Goal: Communication & Community: Answer question/provide support

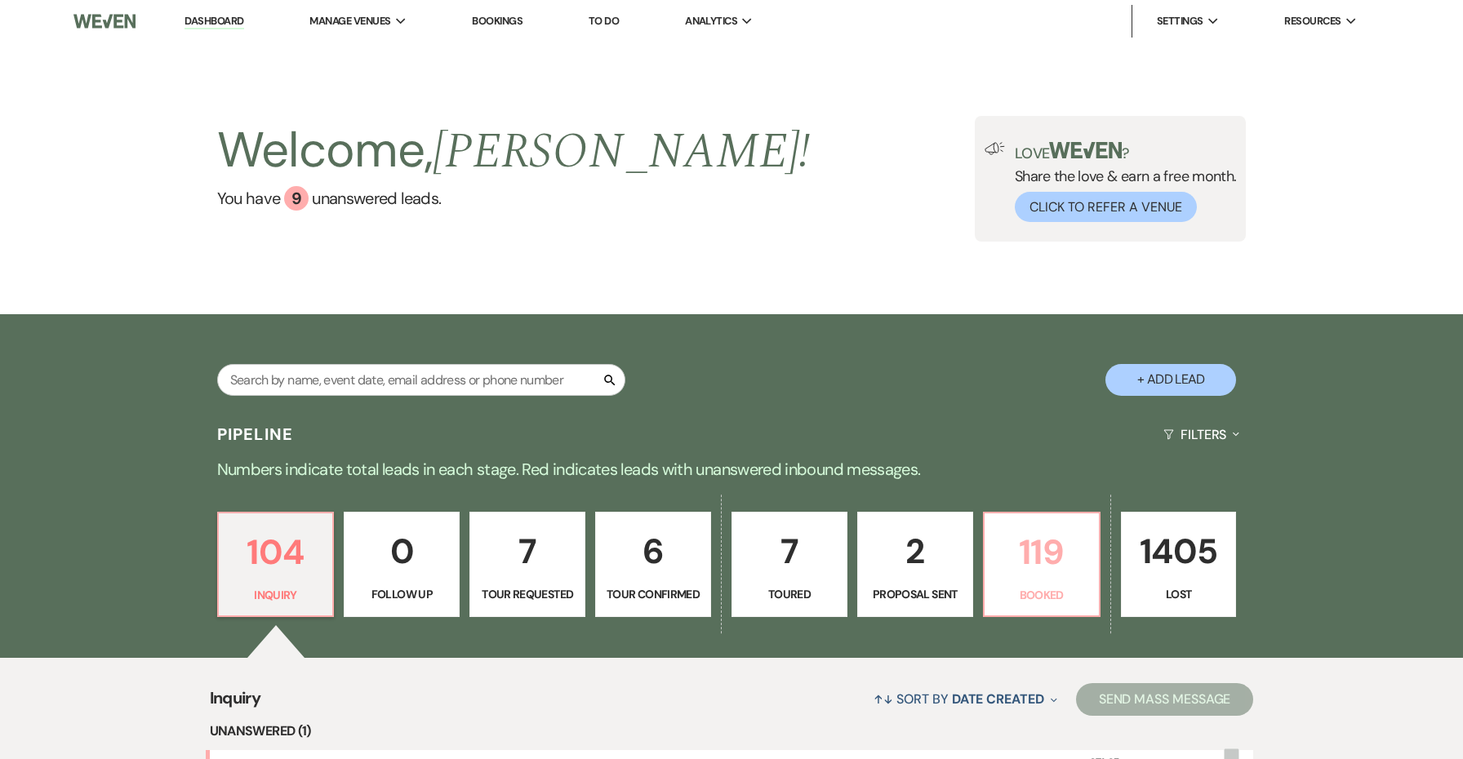
click at [1036, 539] on p "119" at bounding box center [1041, 552] width 95 height 55
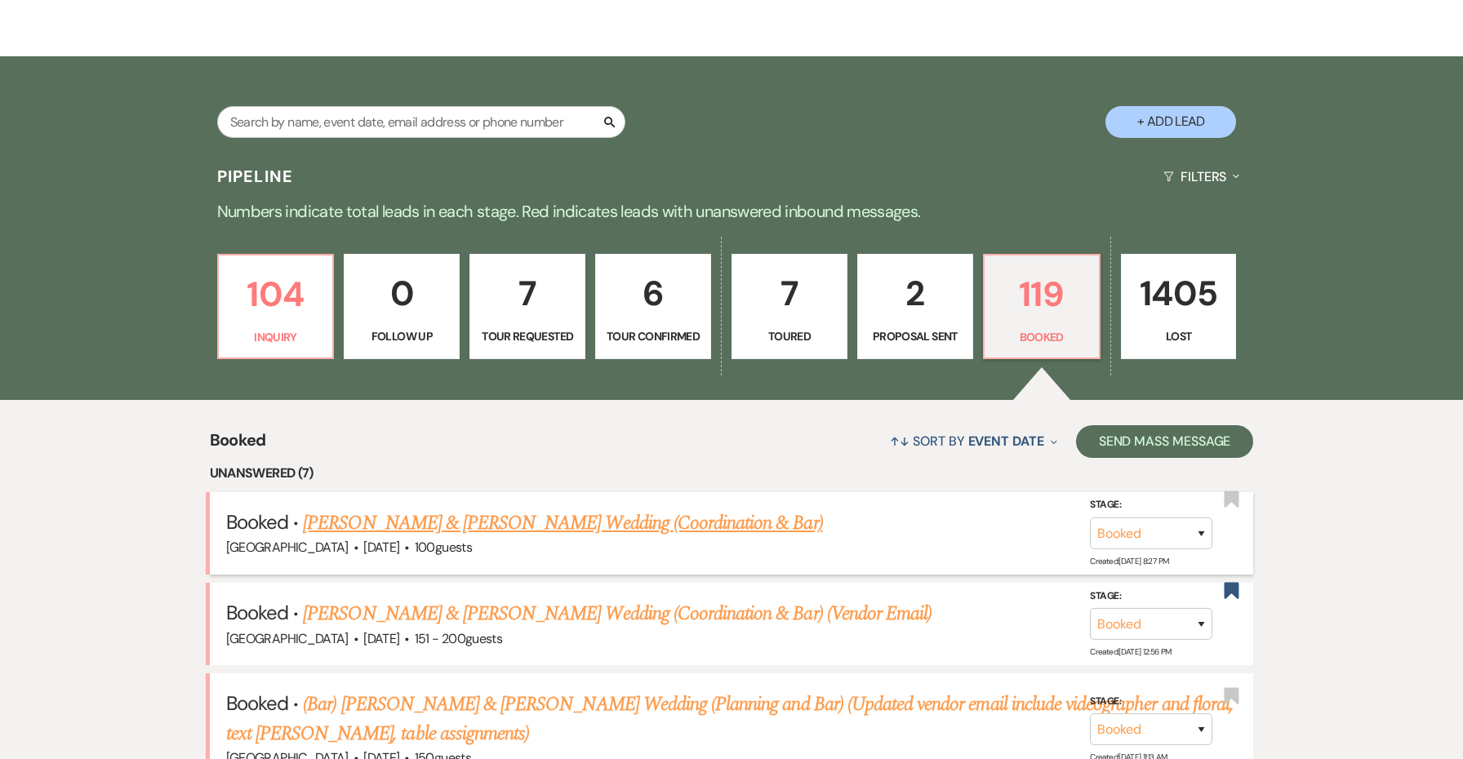
scroll to position [291, 0]
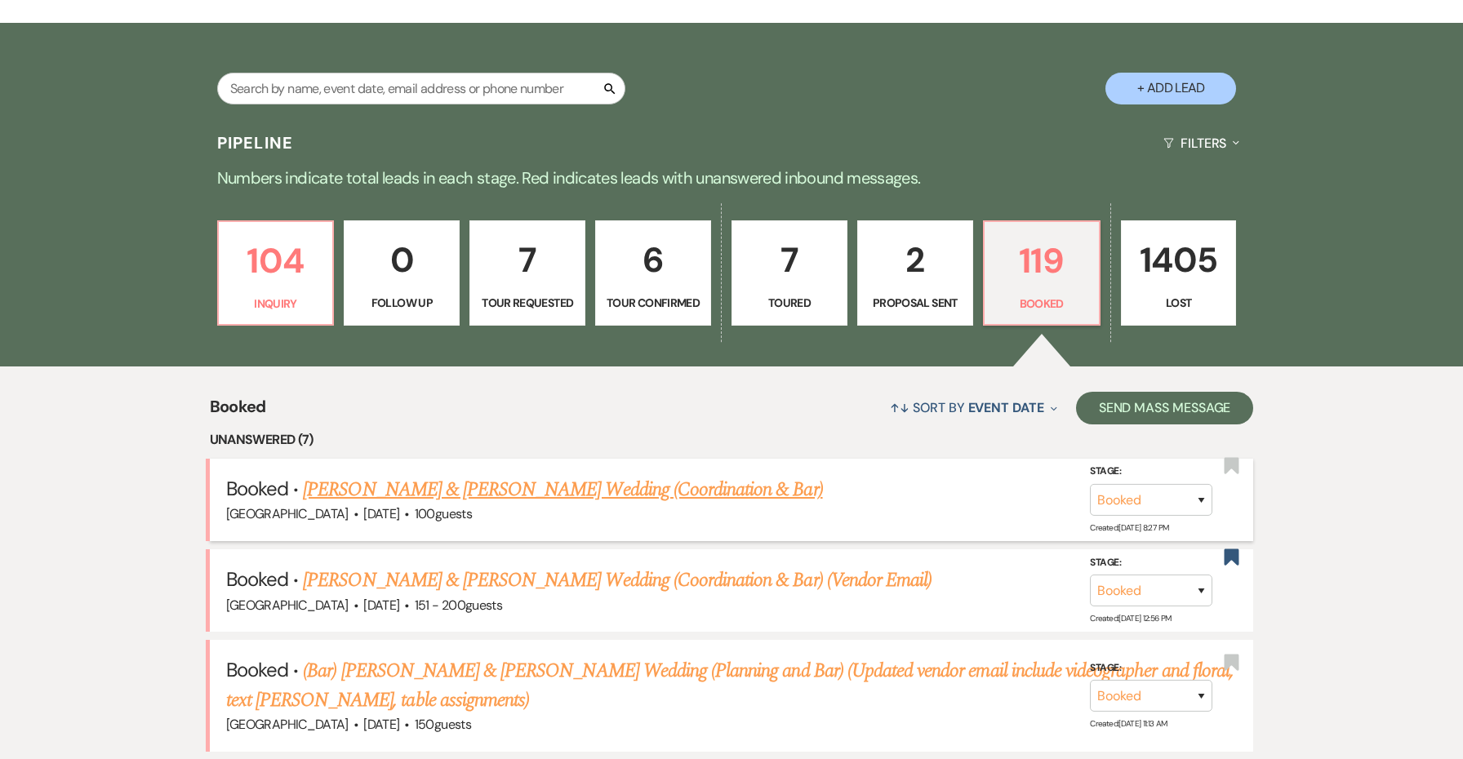
click at [722, 486] on link "[PERSON_NAME] & [PERSON_NAME] Wedding (Coordination & Bar)" at bounding box center [562, 489] width 519 height 29
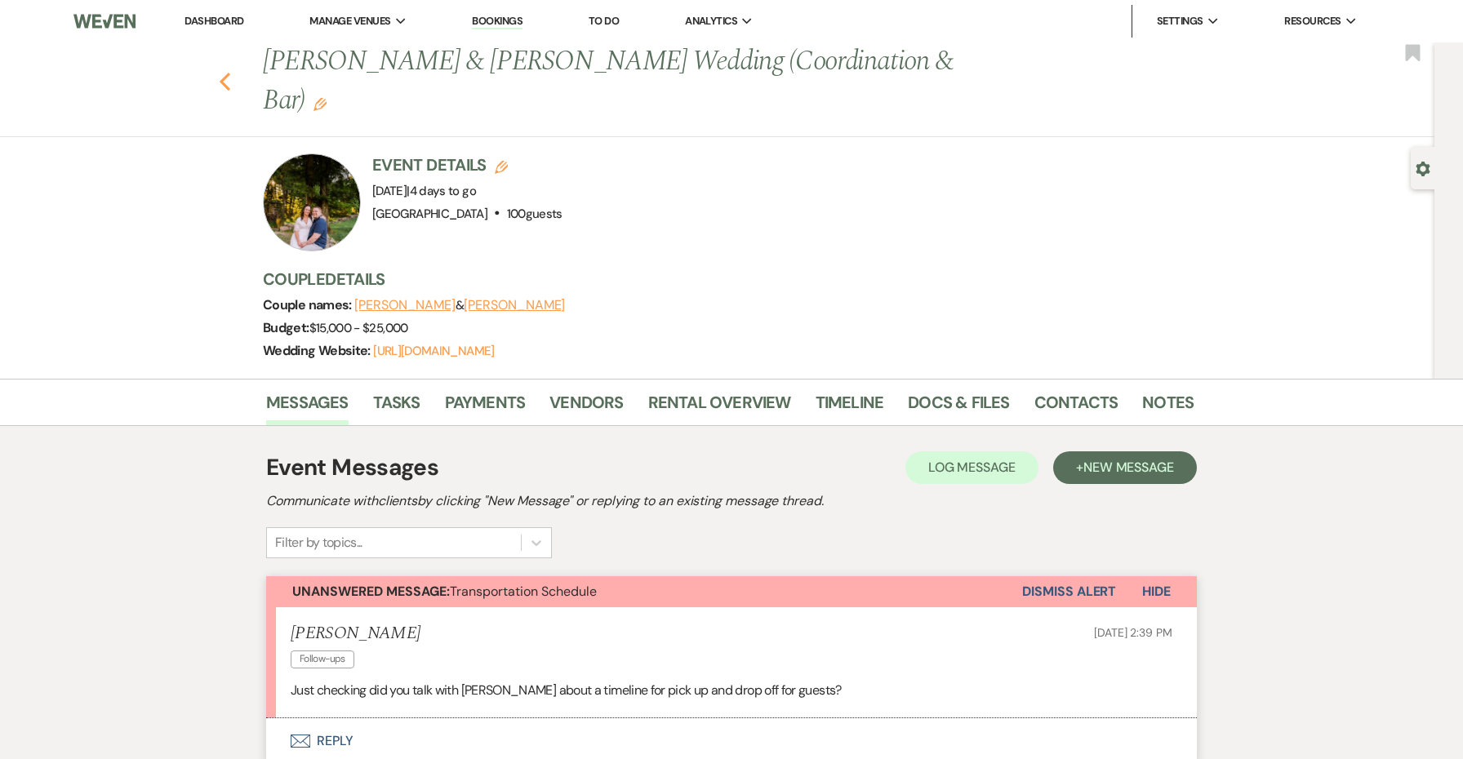
click at [225, 72] on icon "Previous" at bounding box center [225, 82] width 12 height 20
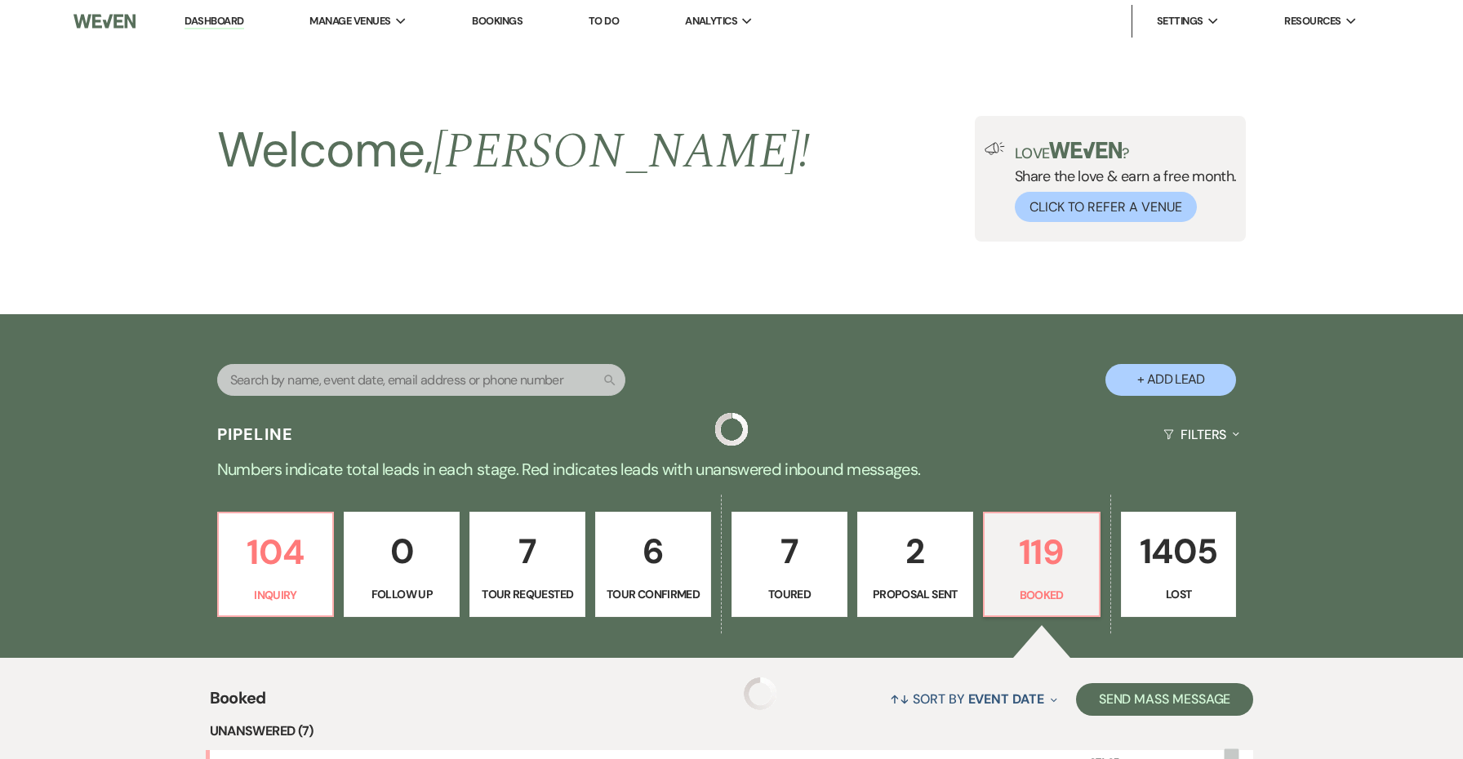
scroll to position [291, 0]
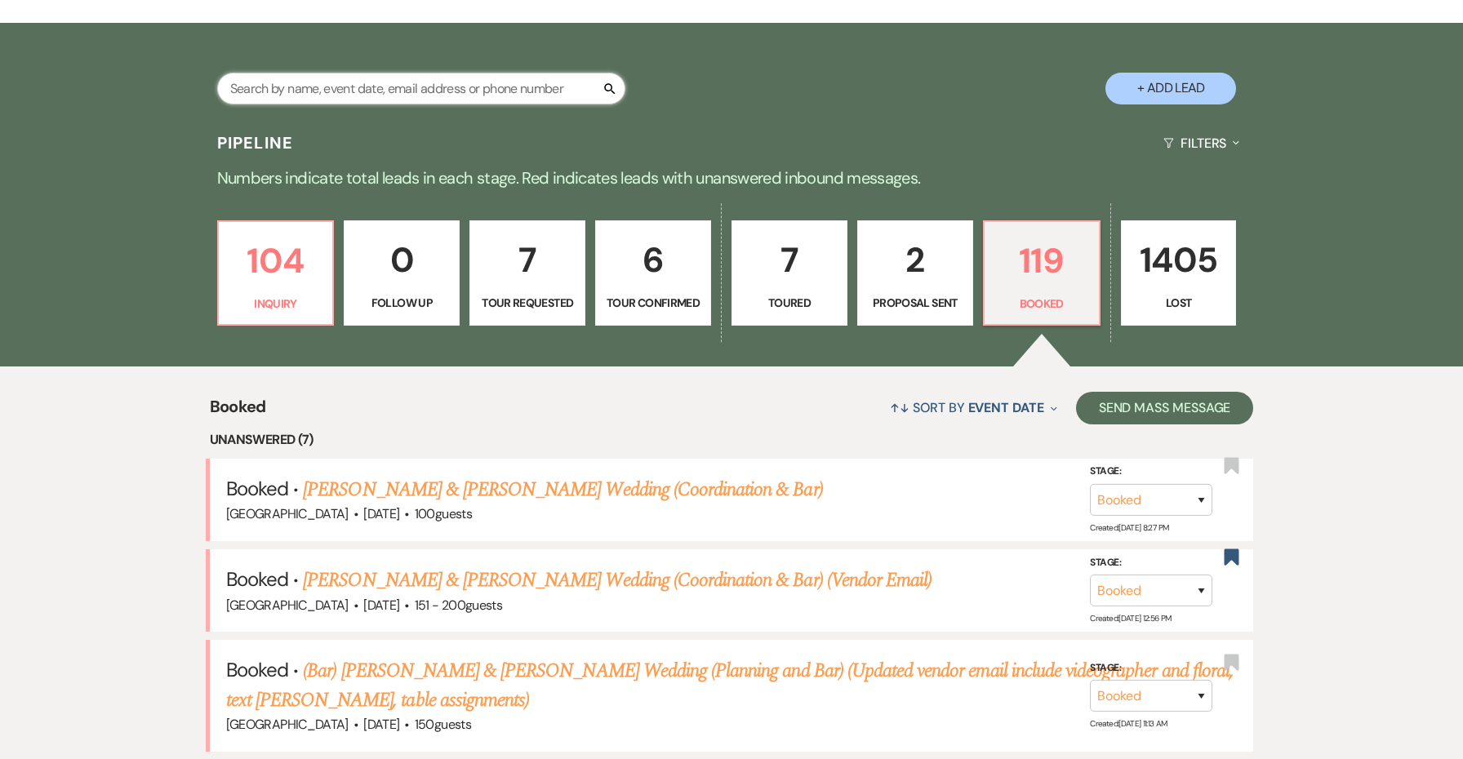
click at [325, 84] on input "text" at bounding box center [421, 89] width 408 height 32
type input "[PERSON_NAME]"
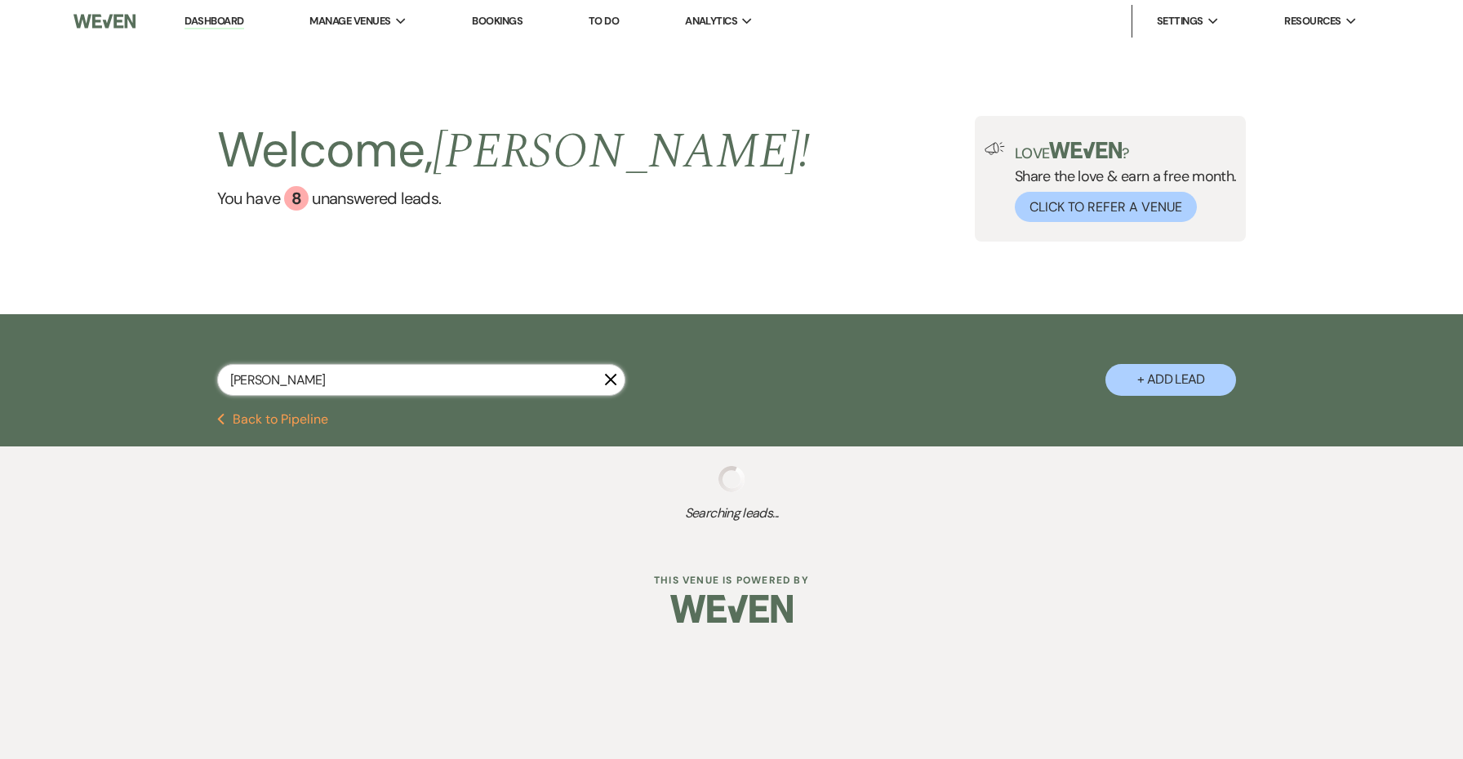
select select "5"
select select "8"
select select "5"
select select "8"
select select "1"
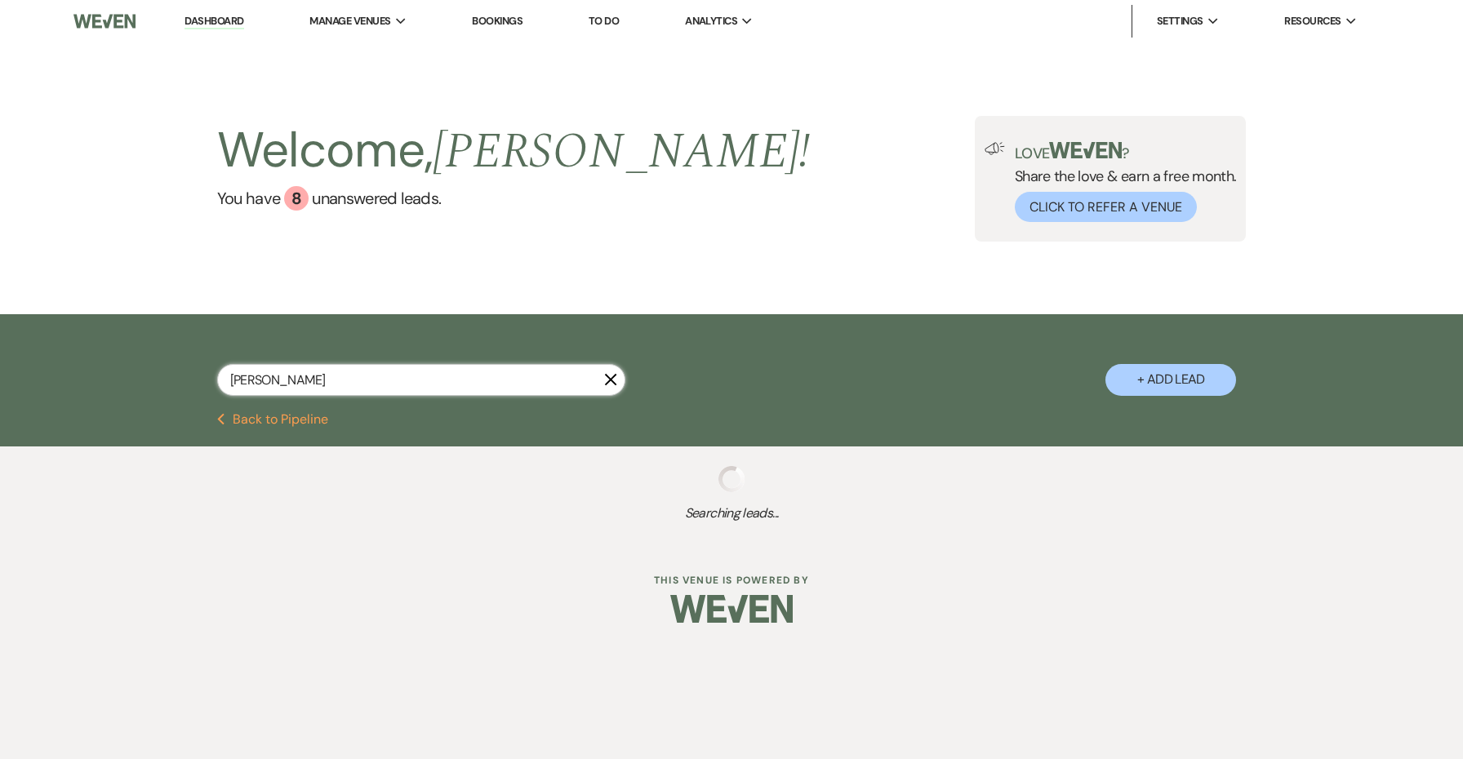
select select "8"
select select "5"
select select "8"
select select "5"
select select "8"
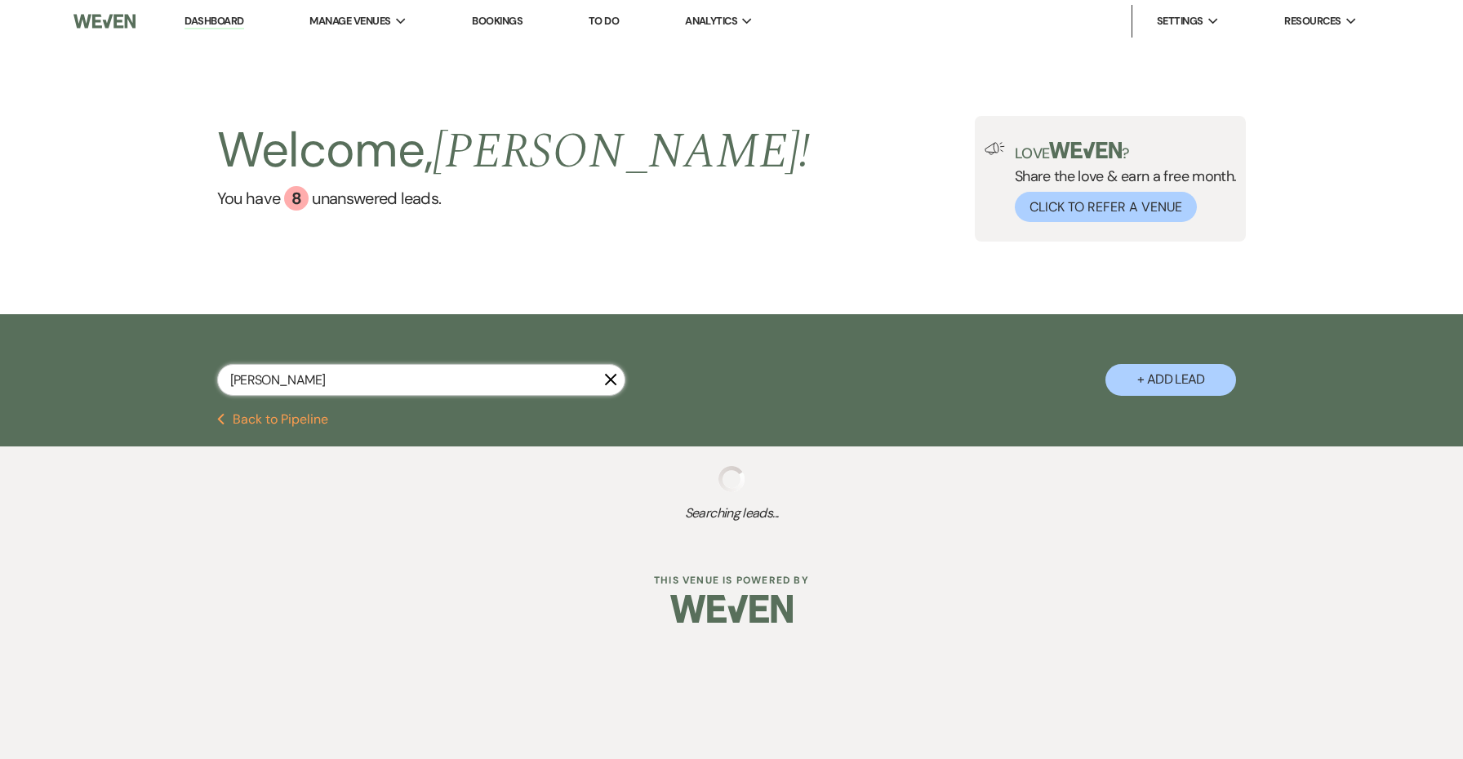
select select "5"
select select "8"
select select "5"
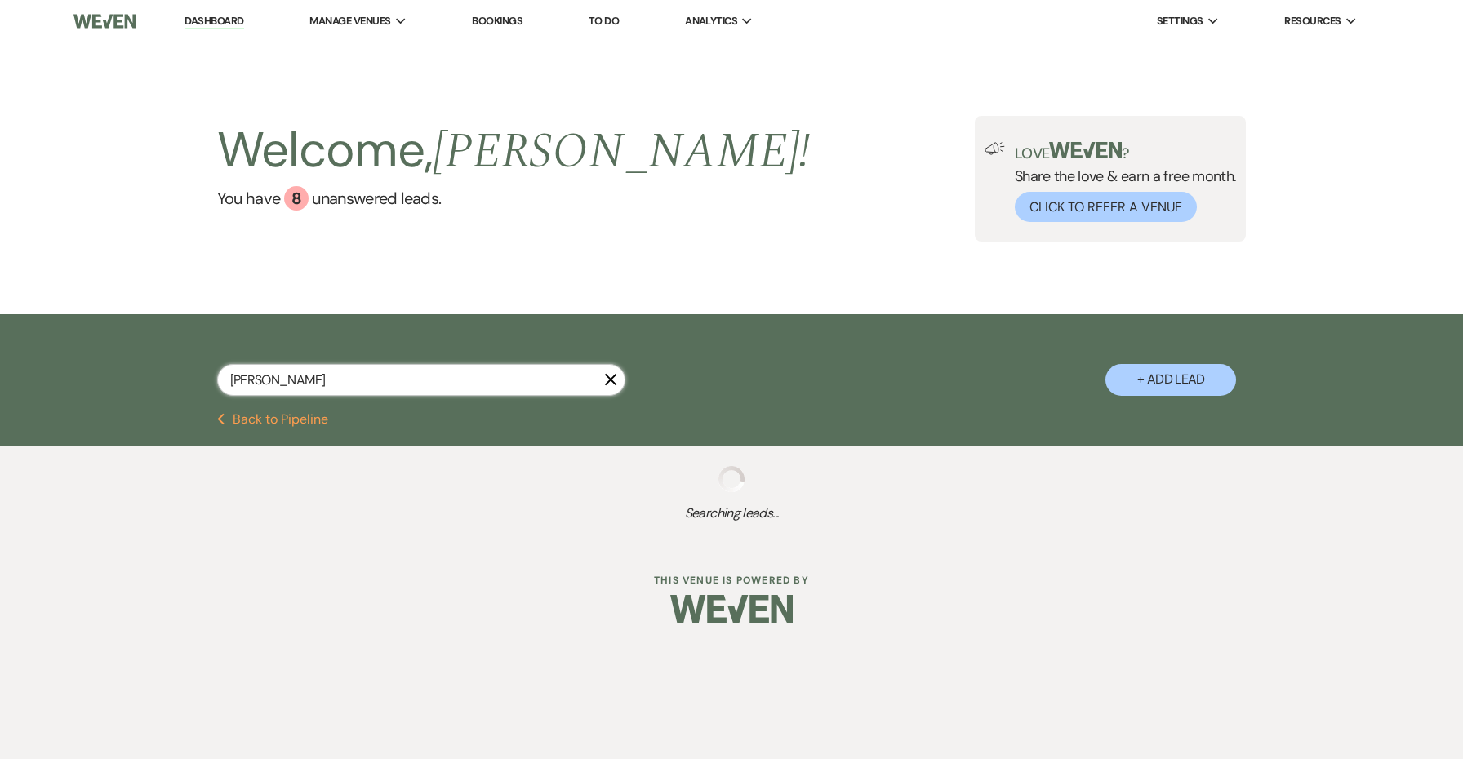
select select "8"
select select "5"
select select "8"
select select "5"
select select "8"
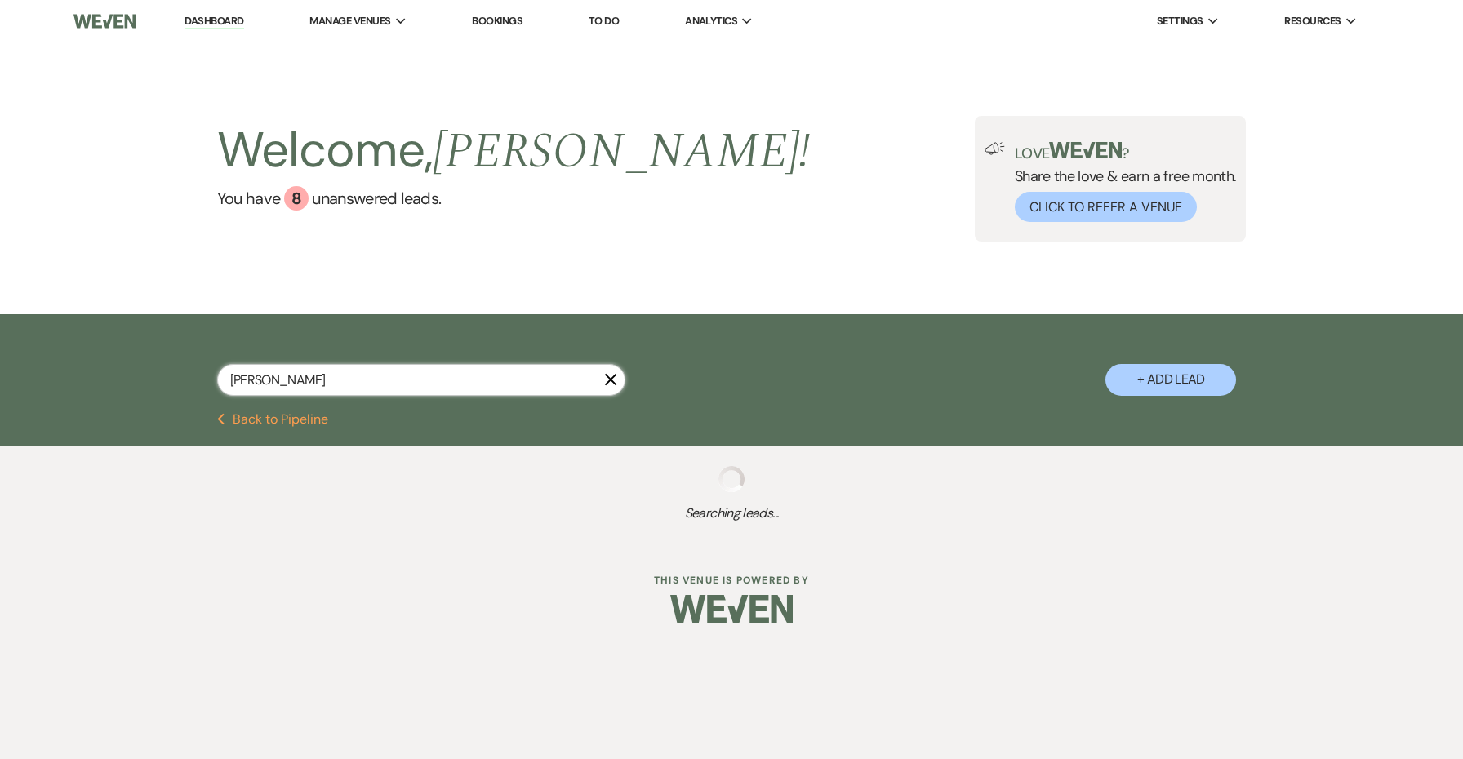
select select "5"
select select "8"
select select "5"
select select "8"
select select "5"
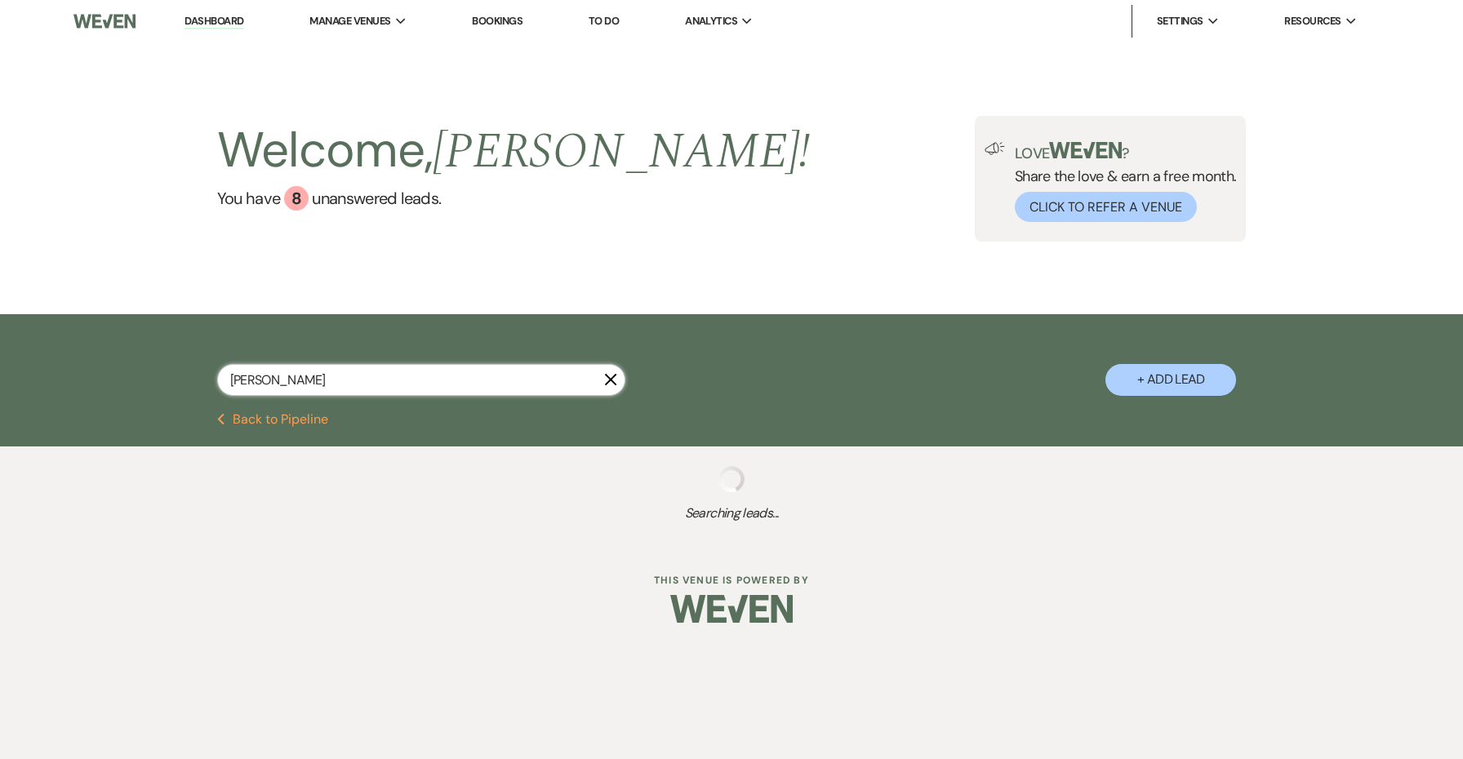
select select "8"
select select "5"
select select "8"
select select "1"
select select "8"
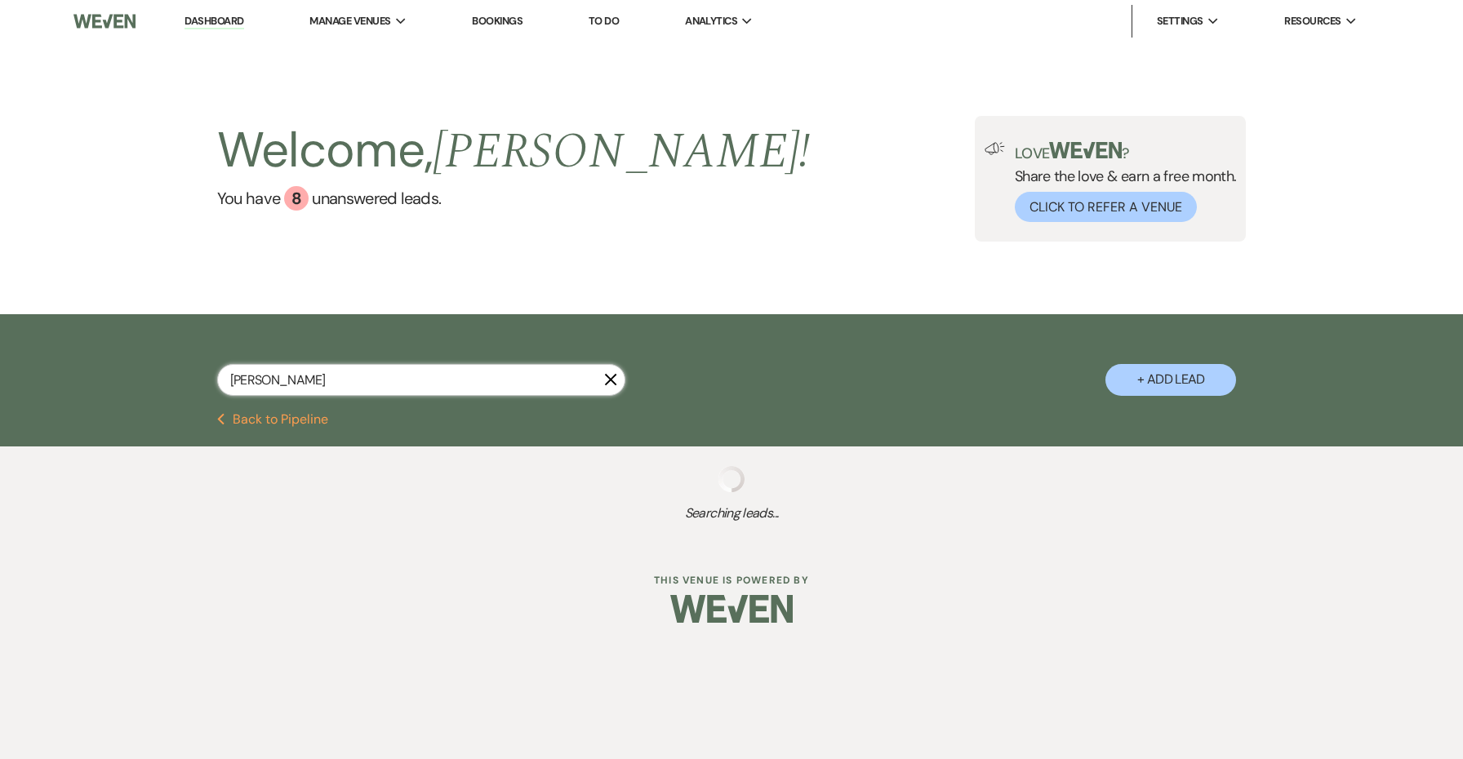
select select "8"
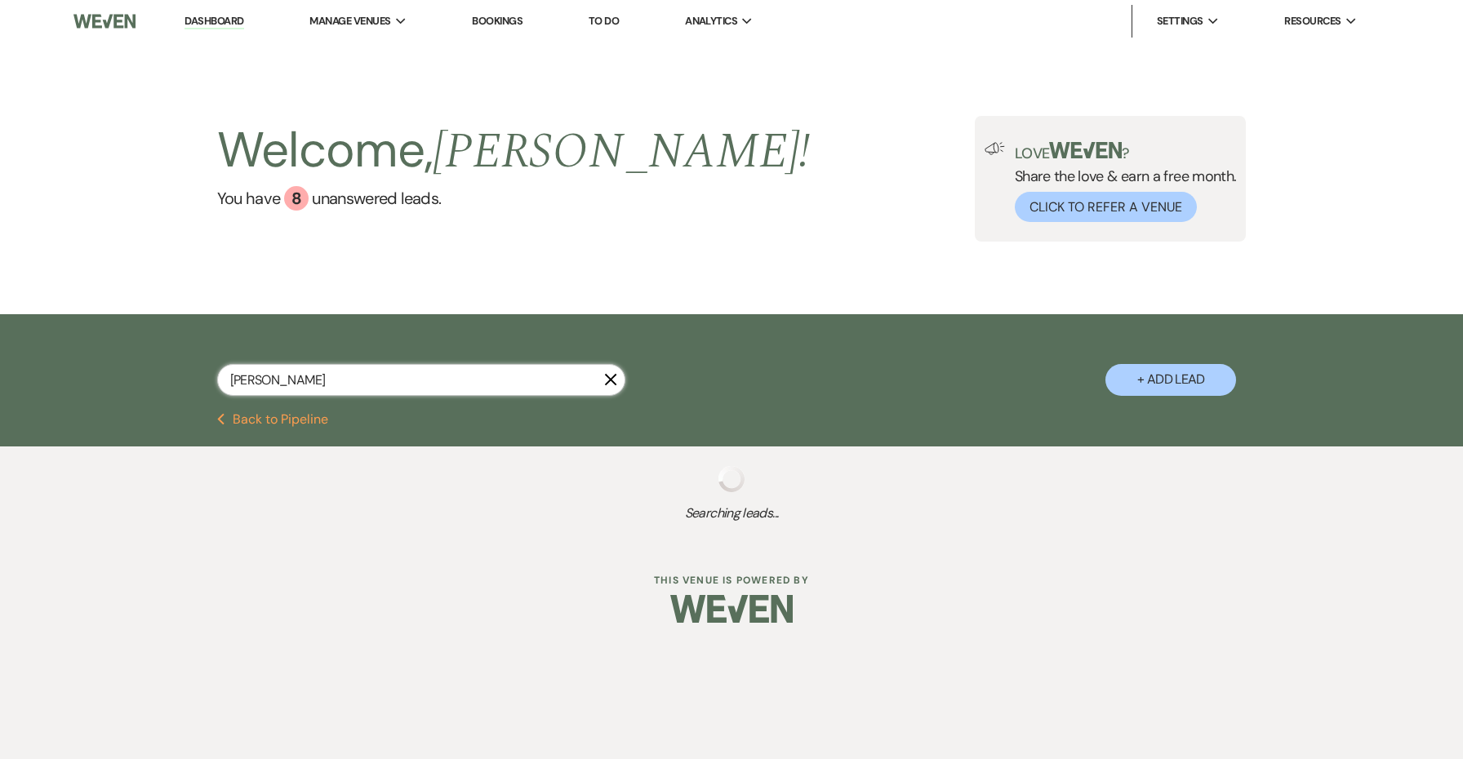
select select "8"
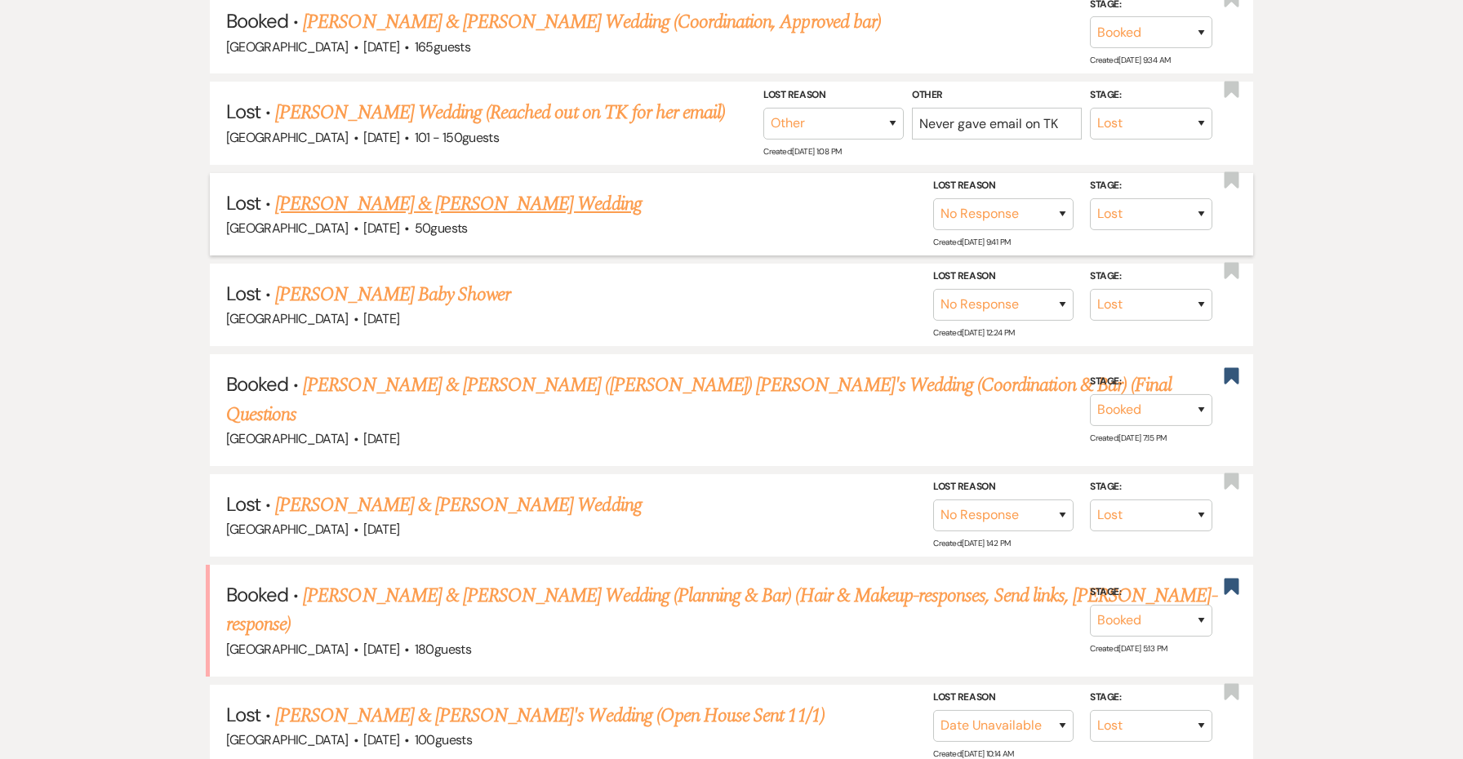
scroll to position [756, 0]
click at [393, 580] on link "[PERSON_NAME] & [PERSON_NAME] Wedding (Planning & Bar) (Hair & Makeup-responses…" at bounding box center [721, 609] width 991 height 59
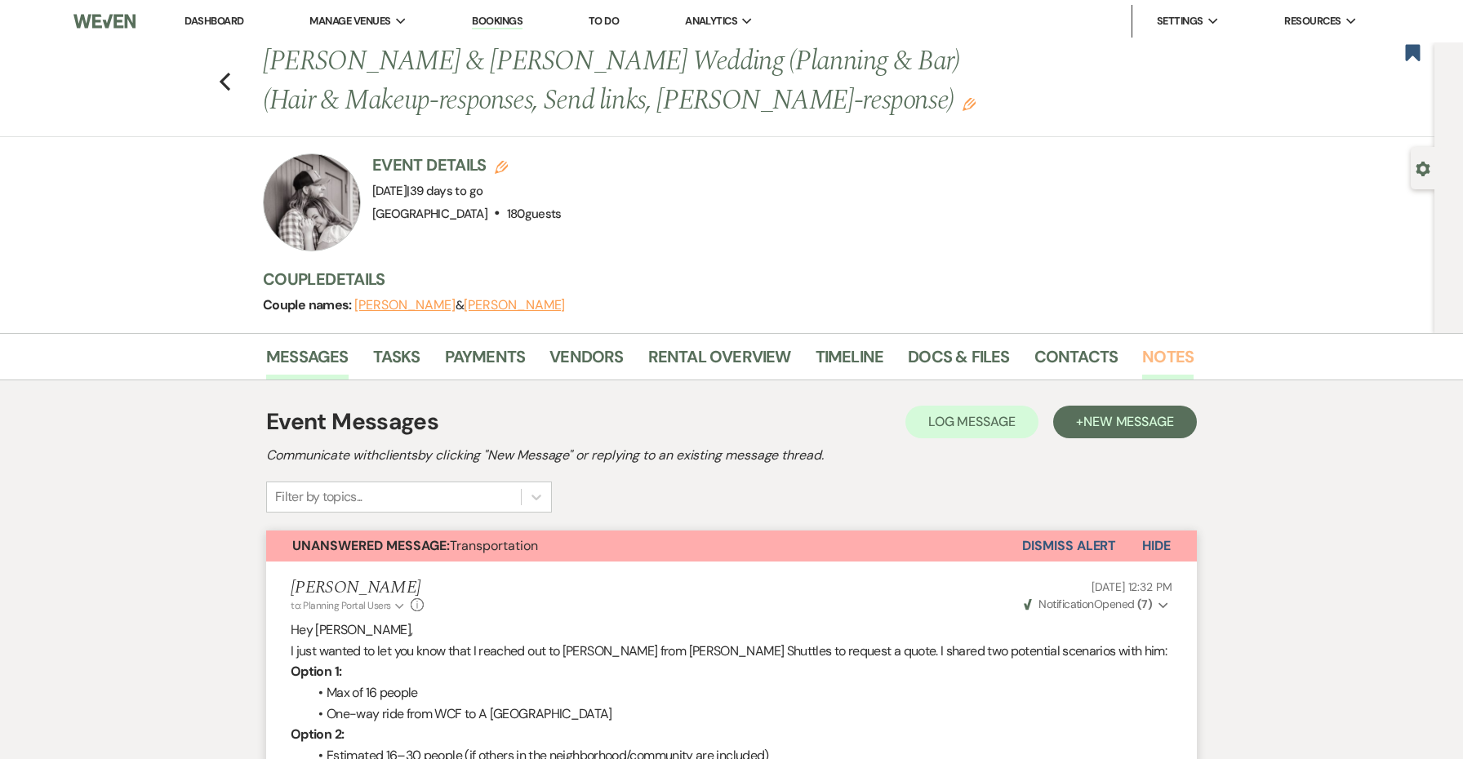
click at [1157, 356] on link "Notes" at bounding box center [1167, 362] width 51 height 36
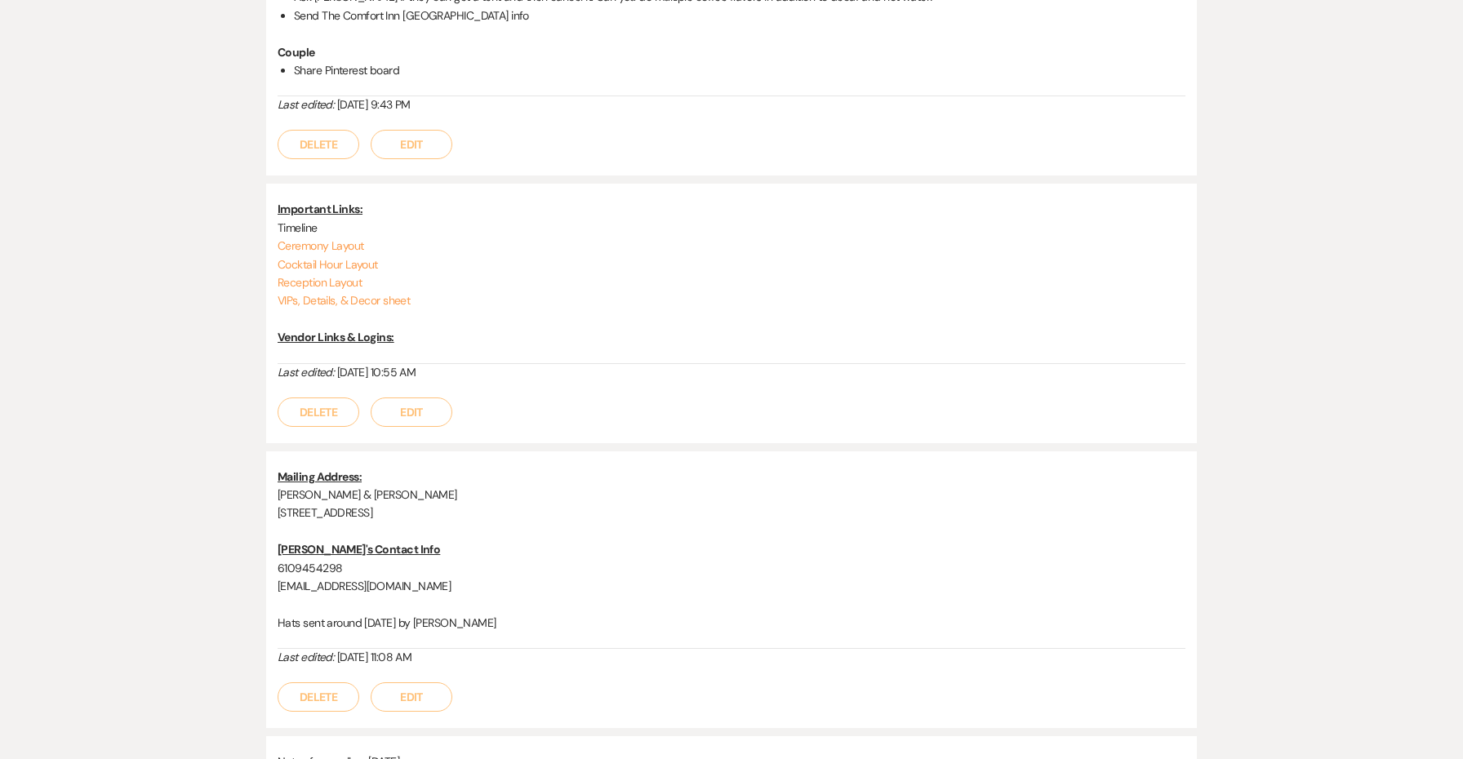
scroll to position [3078, 0]
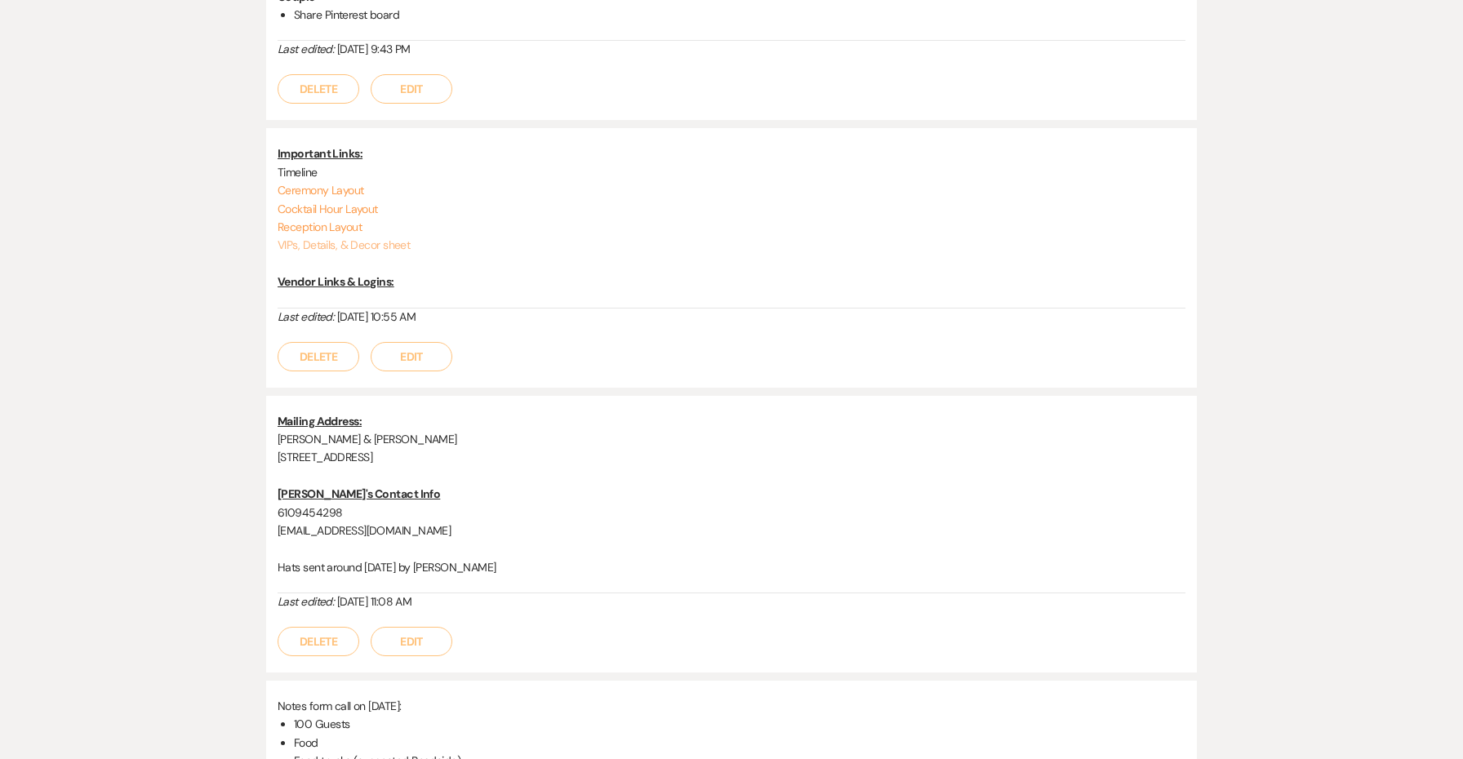
click at [345, 238] on link "VIPs, Details, & Decor sheet" at bounding box center [344, 245] width 132 height 15
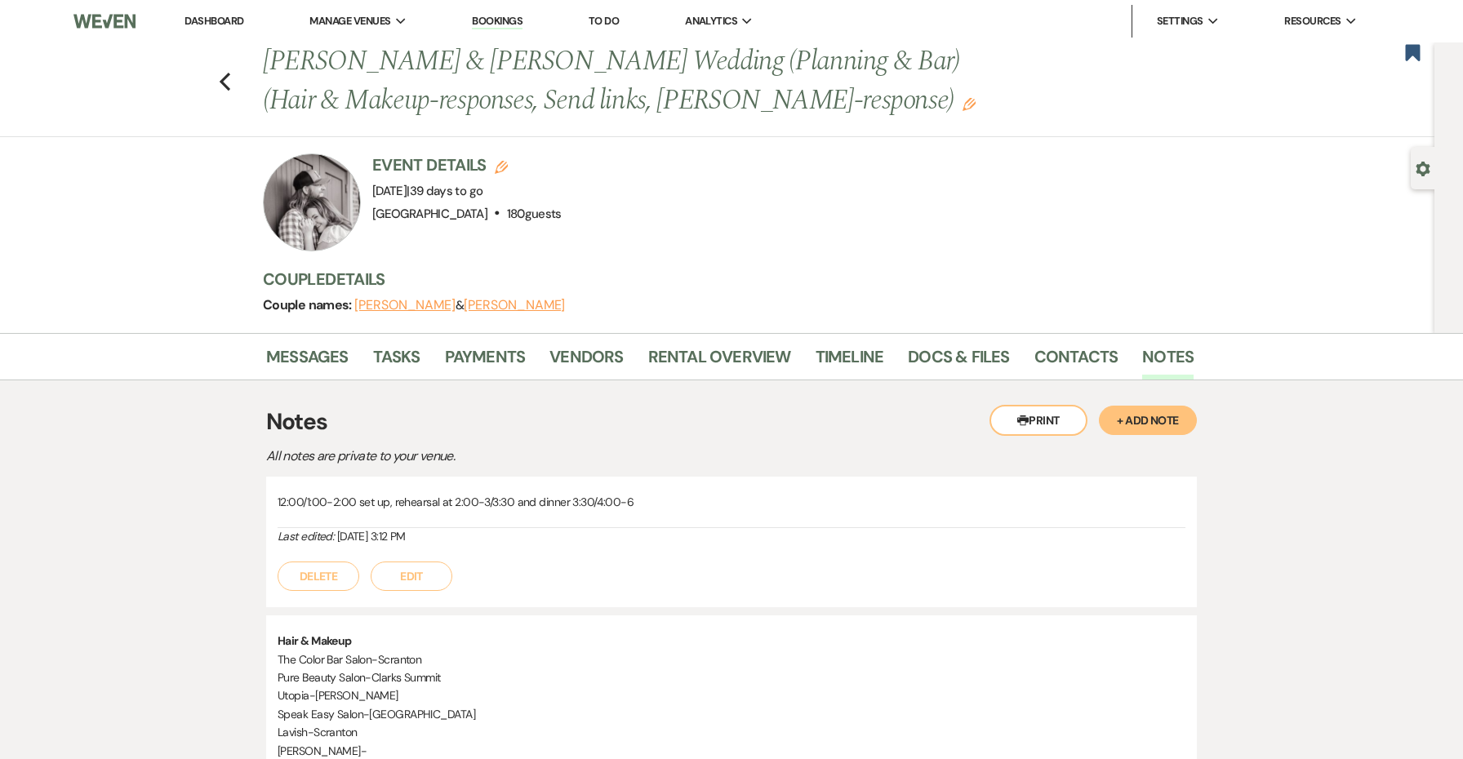
scroll to position [0, 0]
click at [224, 78] on use "button" at bounding box center [225, 82] width 11 height 18
select select "5"
select select "8"
select select "5"
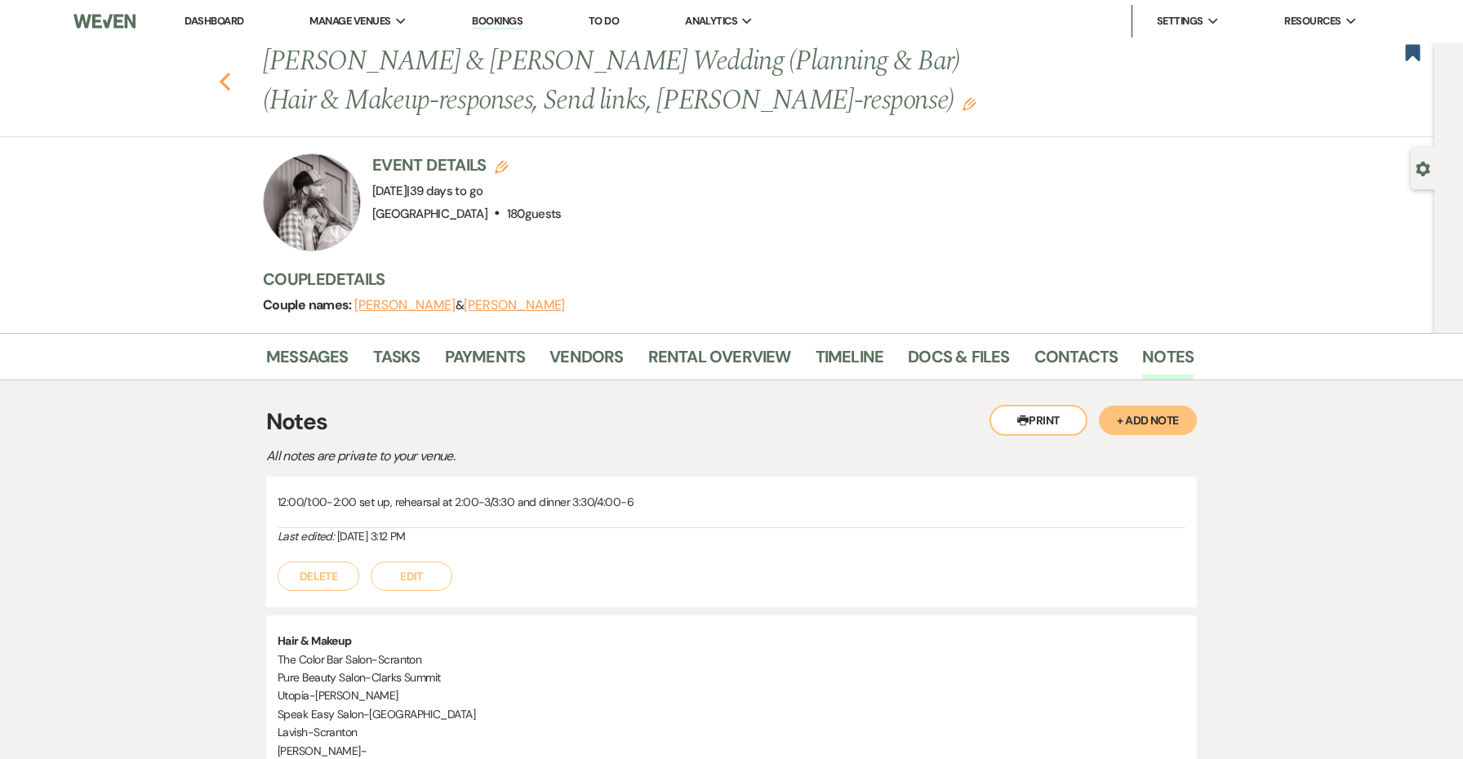
select select "8"
select select "1"
select select "8"
select select "5"
select select "8"
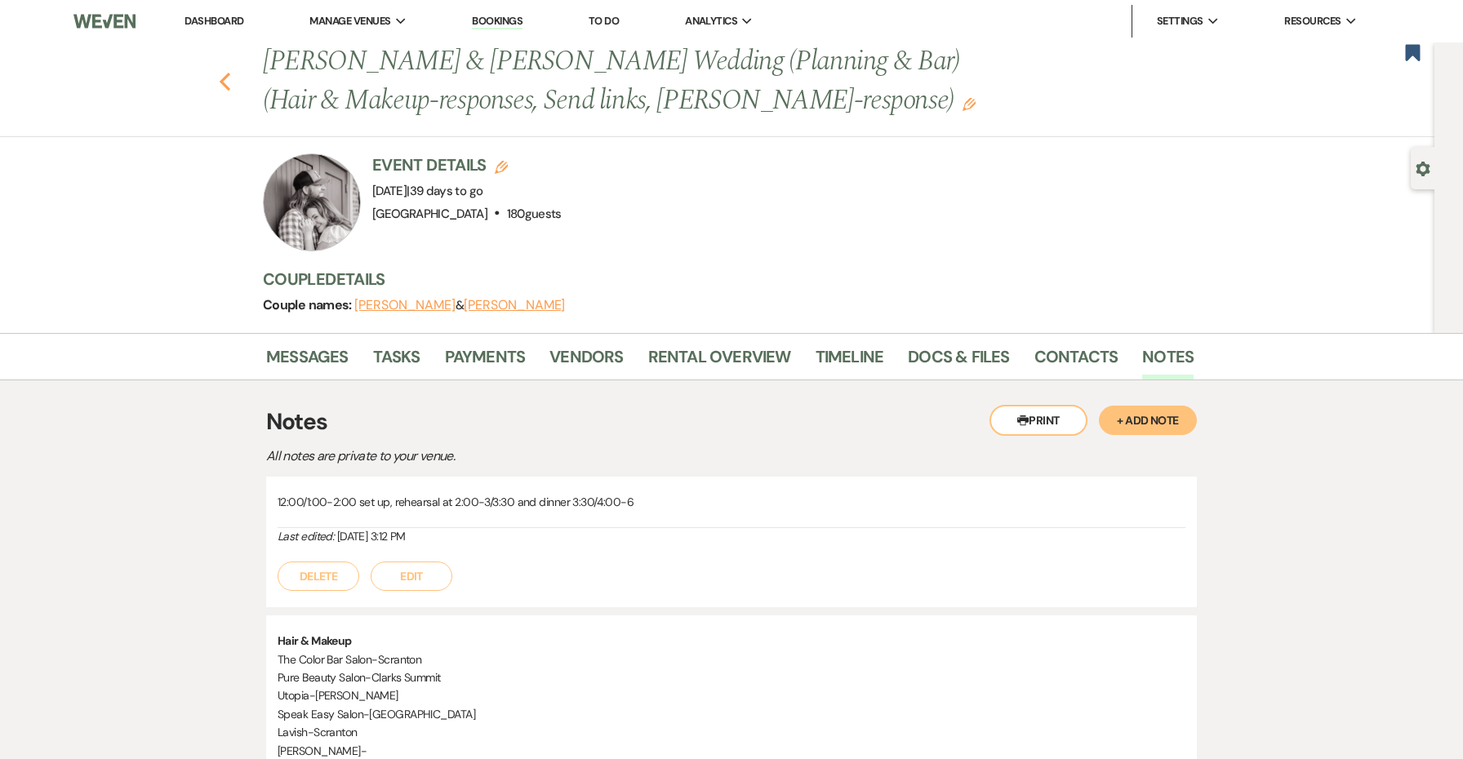
select select "5"
select select "8"
select select "5"
select select "8"
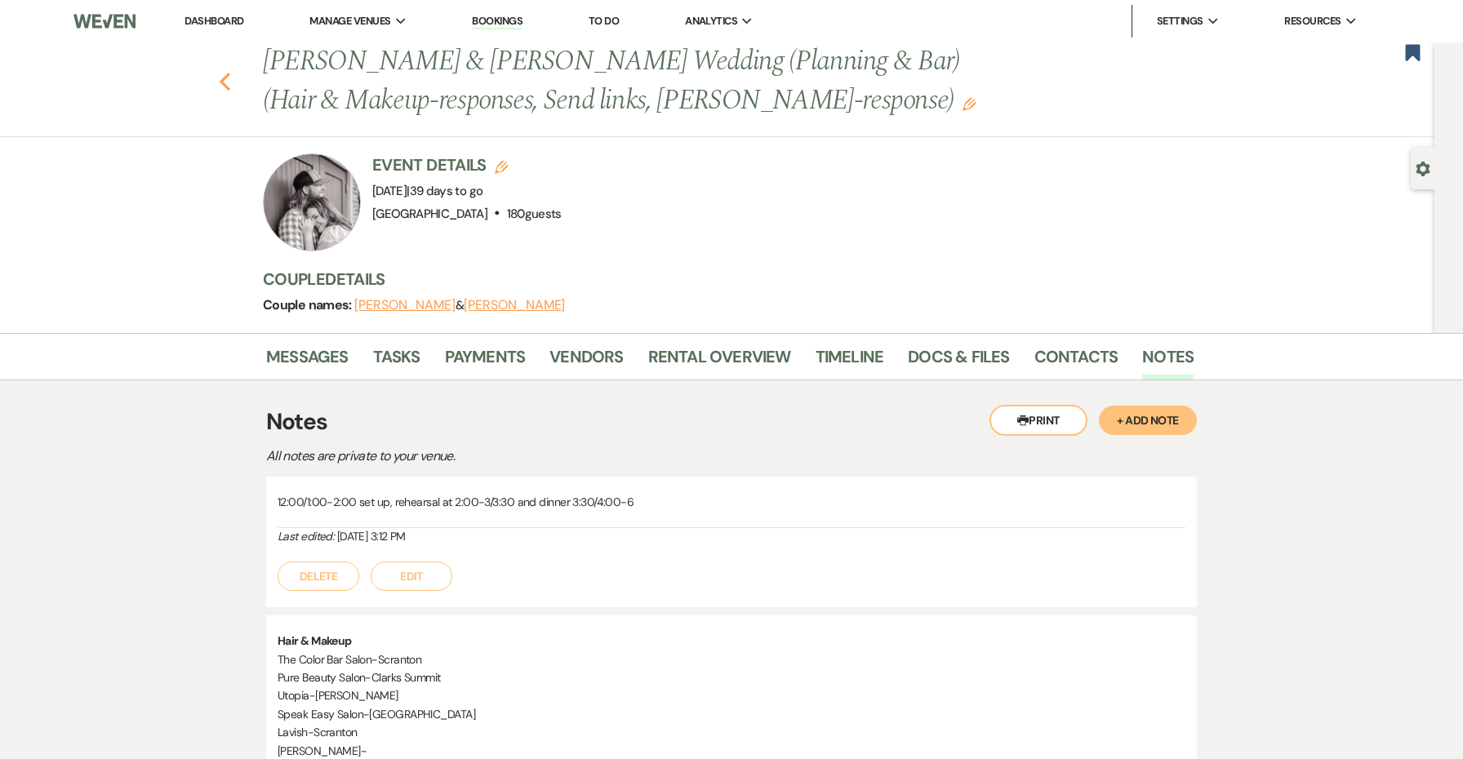
select select "8"
select select "5"
select select "8"
select select "5"
select select "8"
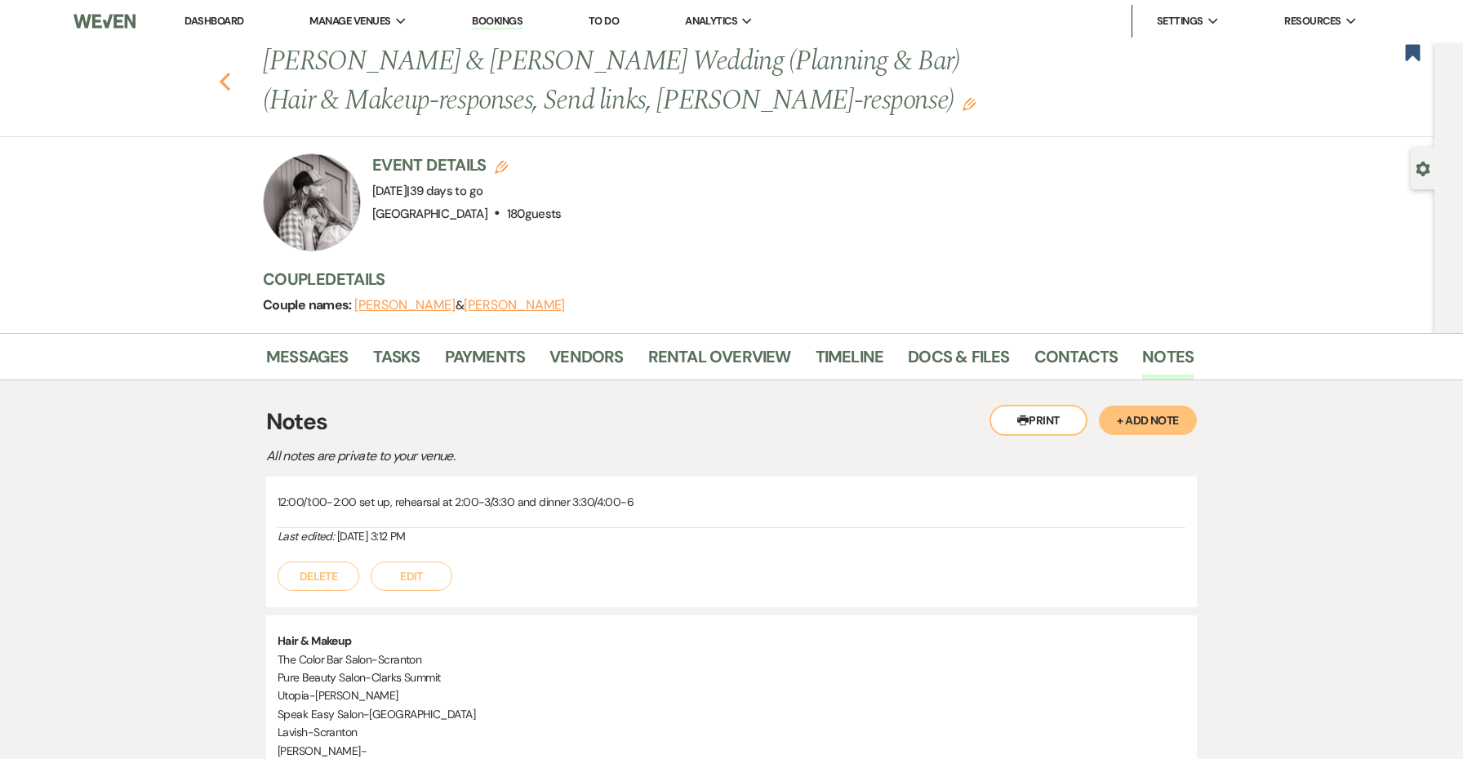
select select "5"
select select "8"
select select "5"
select select "8"
select select "5"
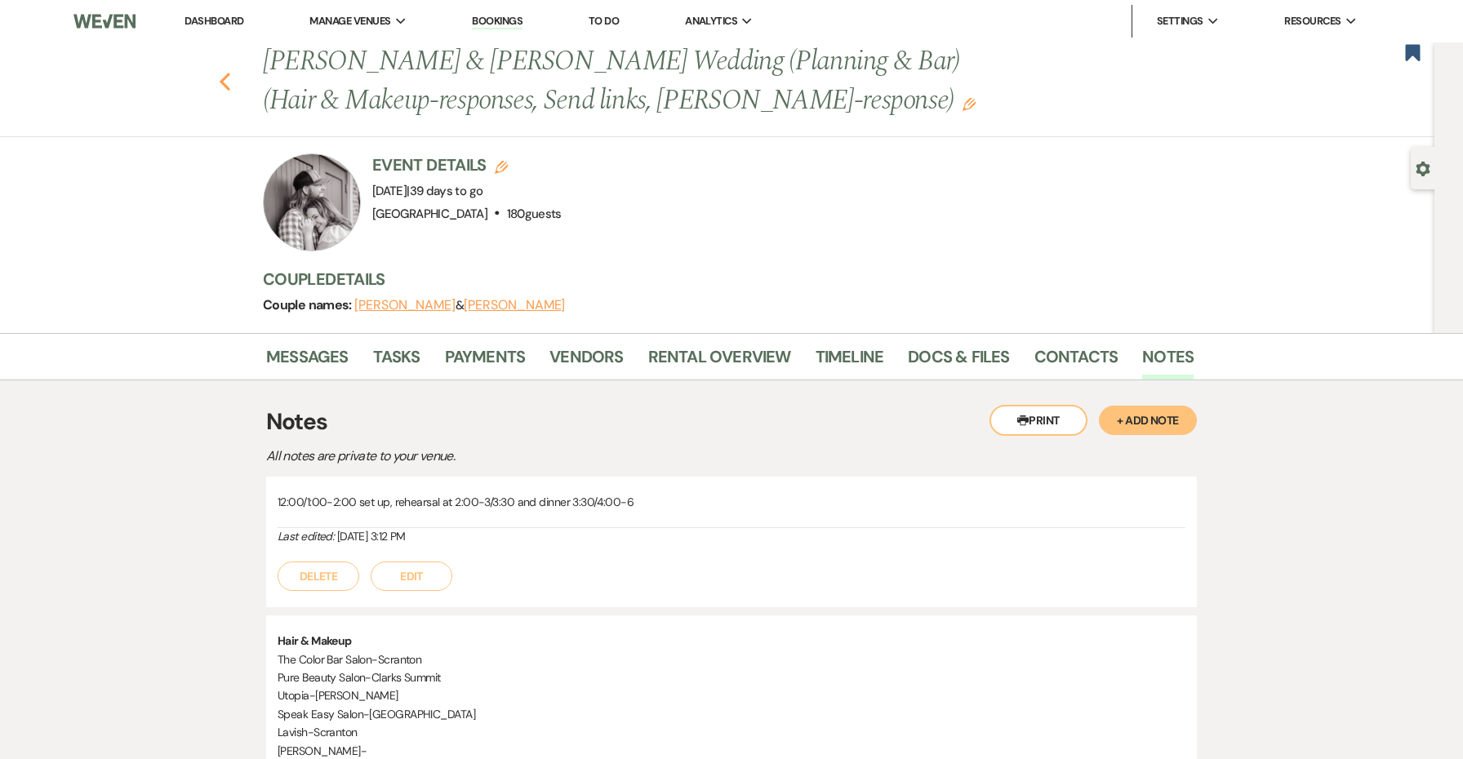
select select "8"
select select "5"
select select "8"
select select "5"
select select "8"
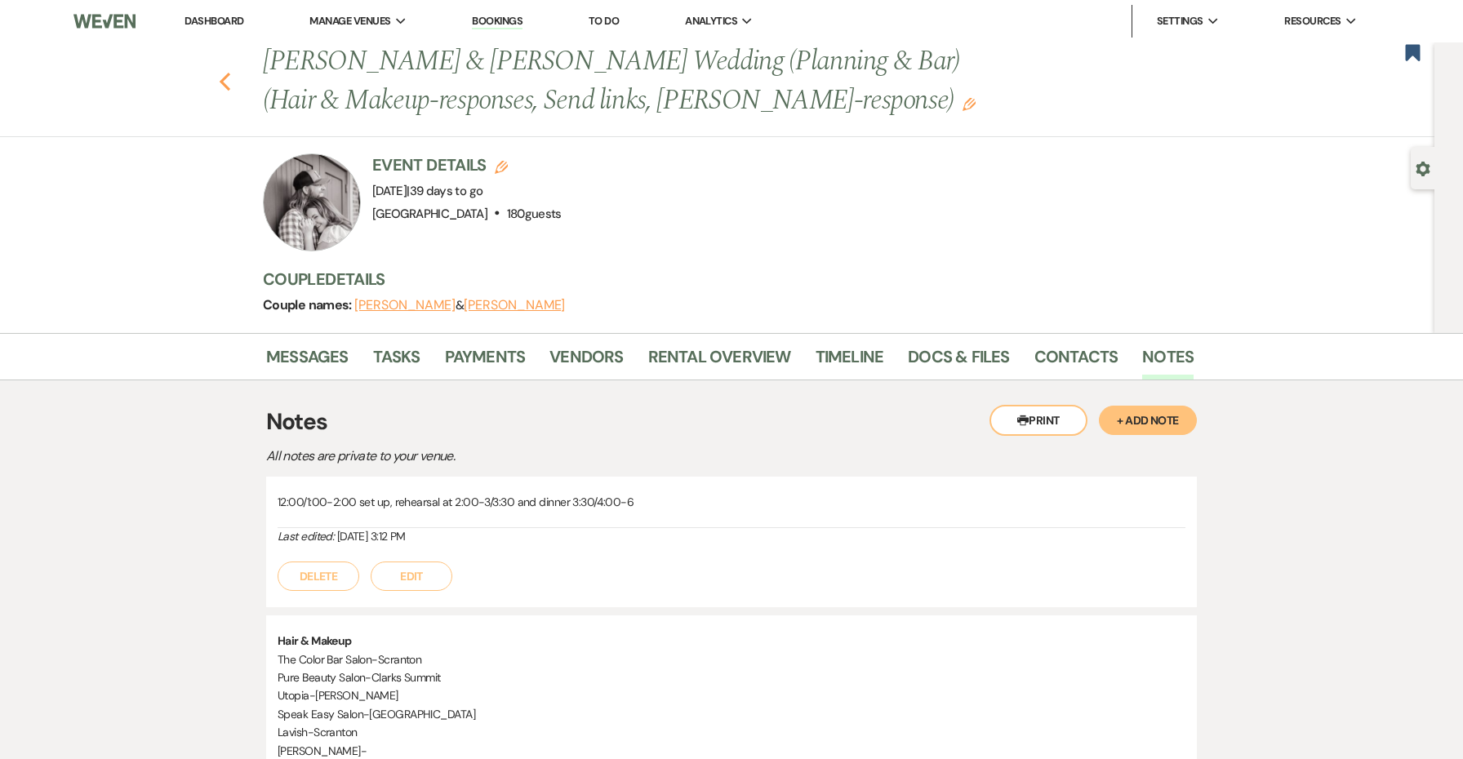
select select "1"
select select "8"
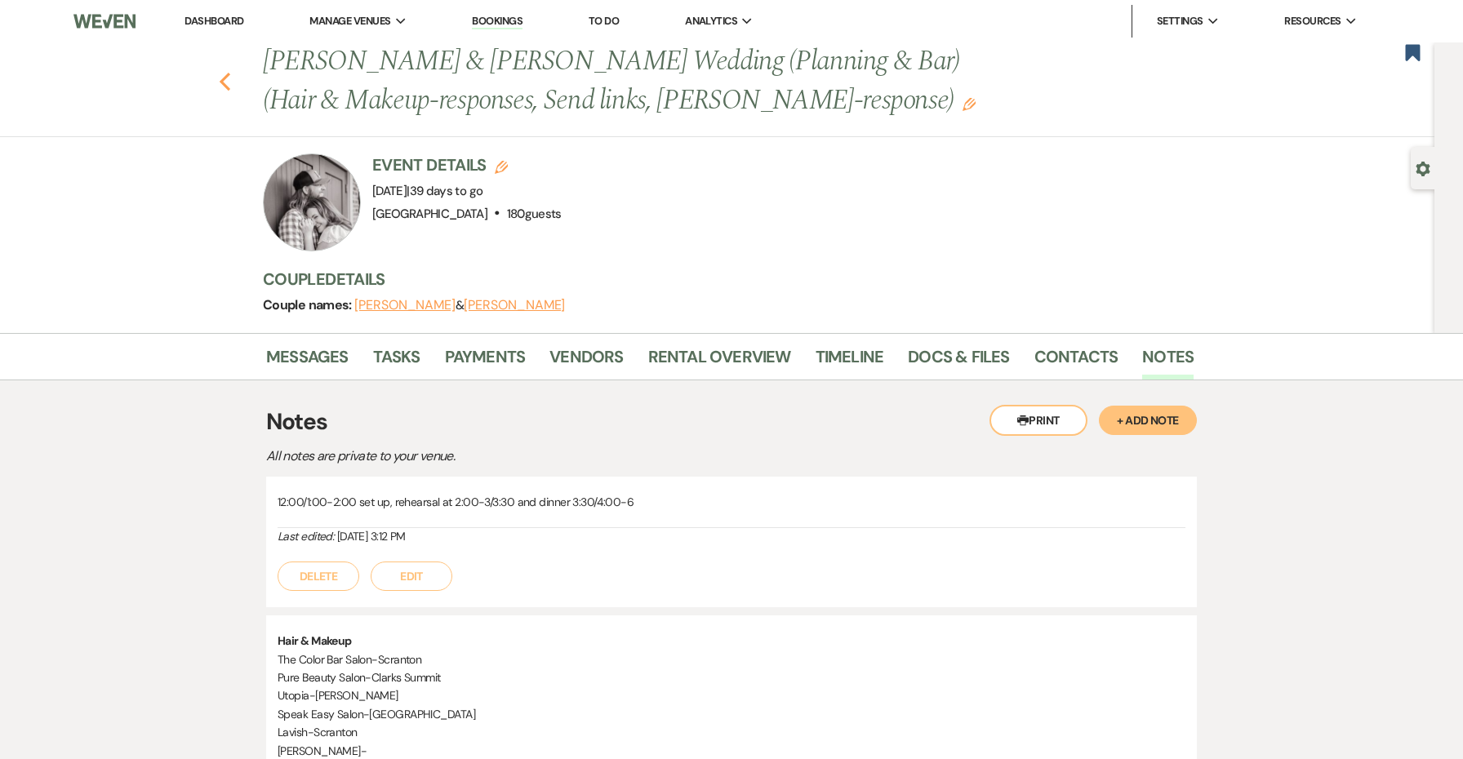
select select "8"
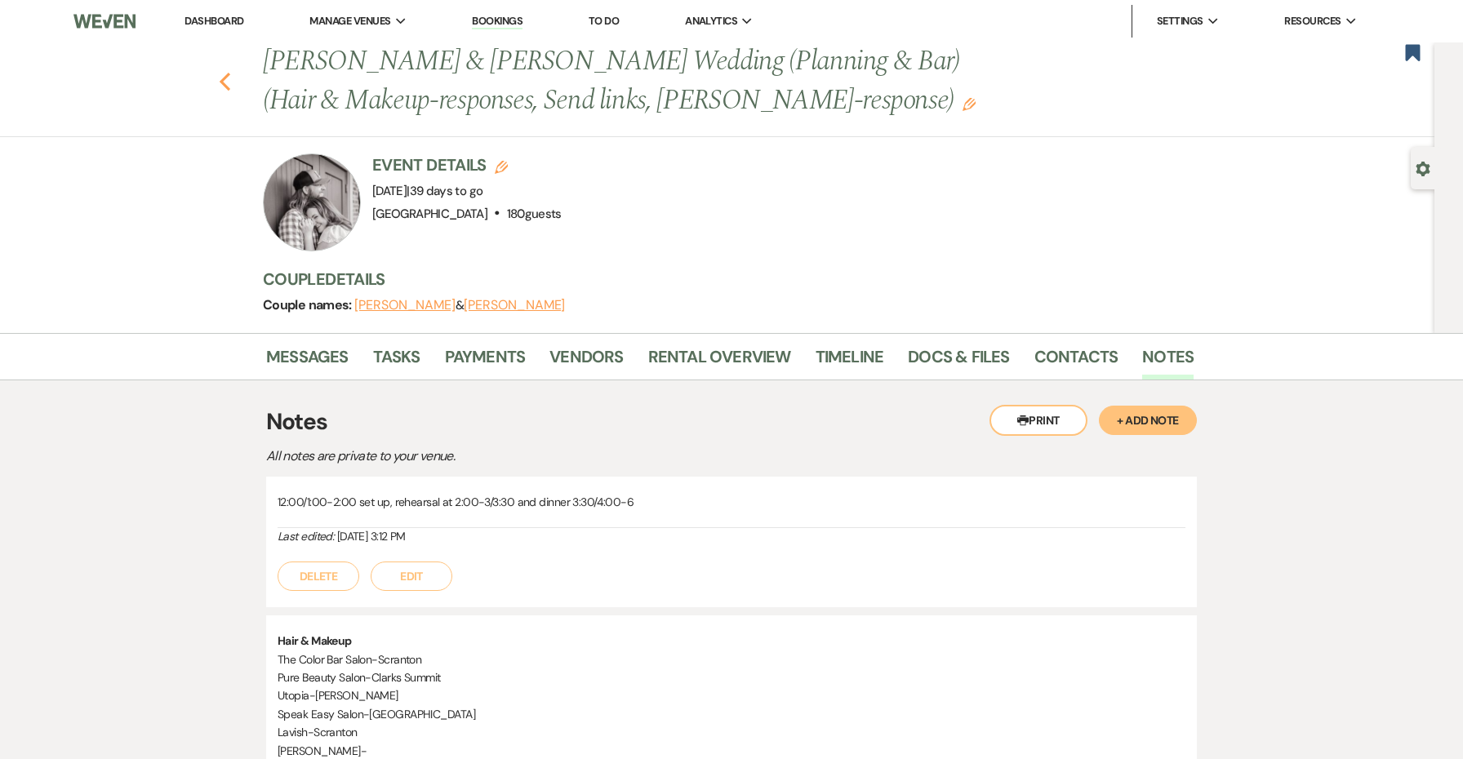
select select "8"
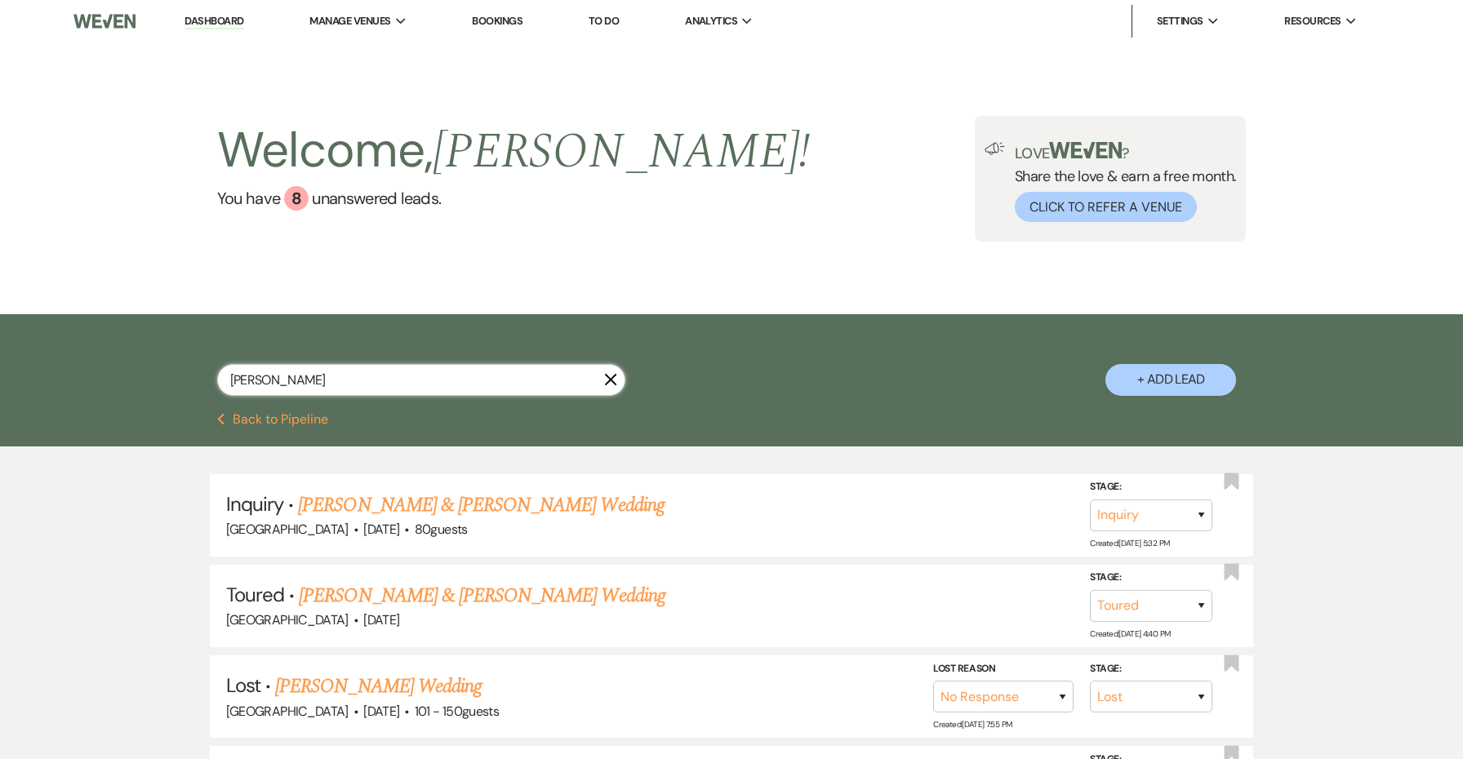
click at [468, 378] on input "[PERSON_NAME]" at bounding box center [421, 380] width 408 height 32
type input "[PERSON_NAME]"
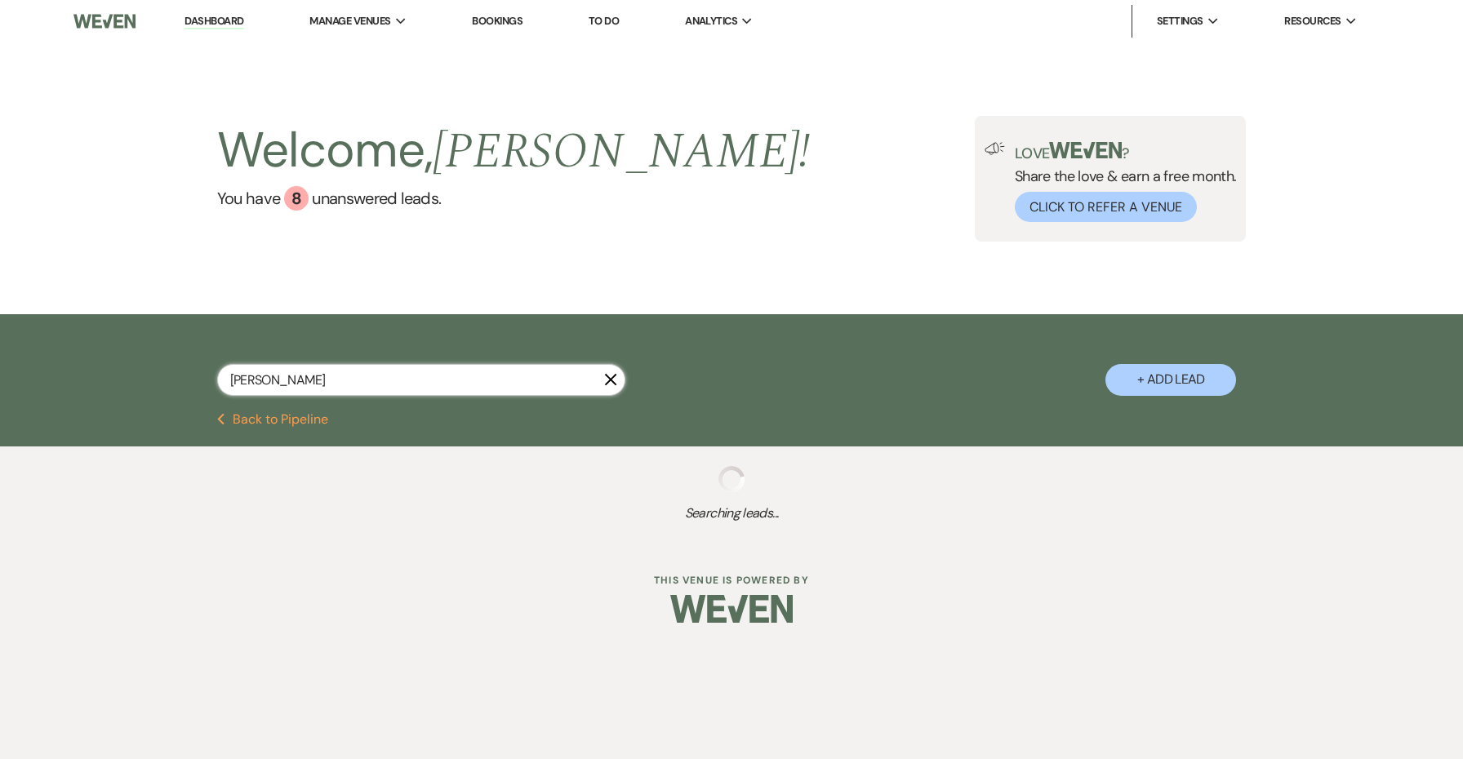
click at [468, 378] on input "[PERSON_NAME]" at bounding box center [421, 380] width 408 height 32
select select "5"
select select "8"
select select "5"
select select "8"
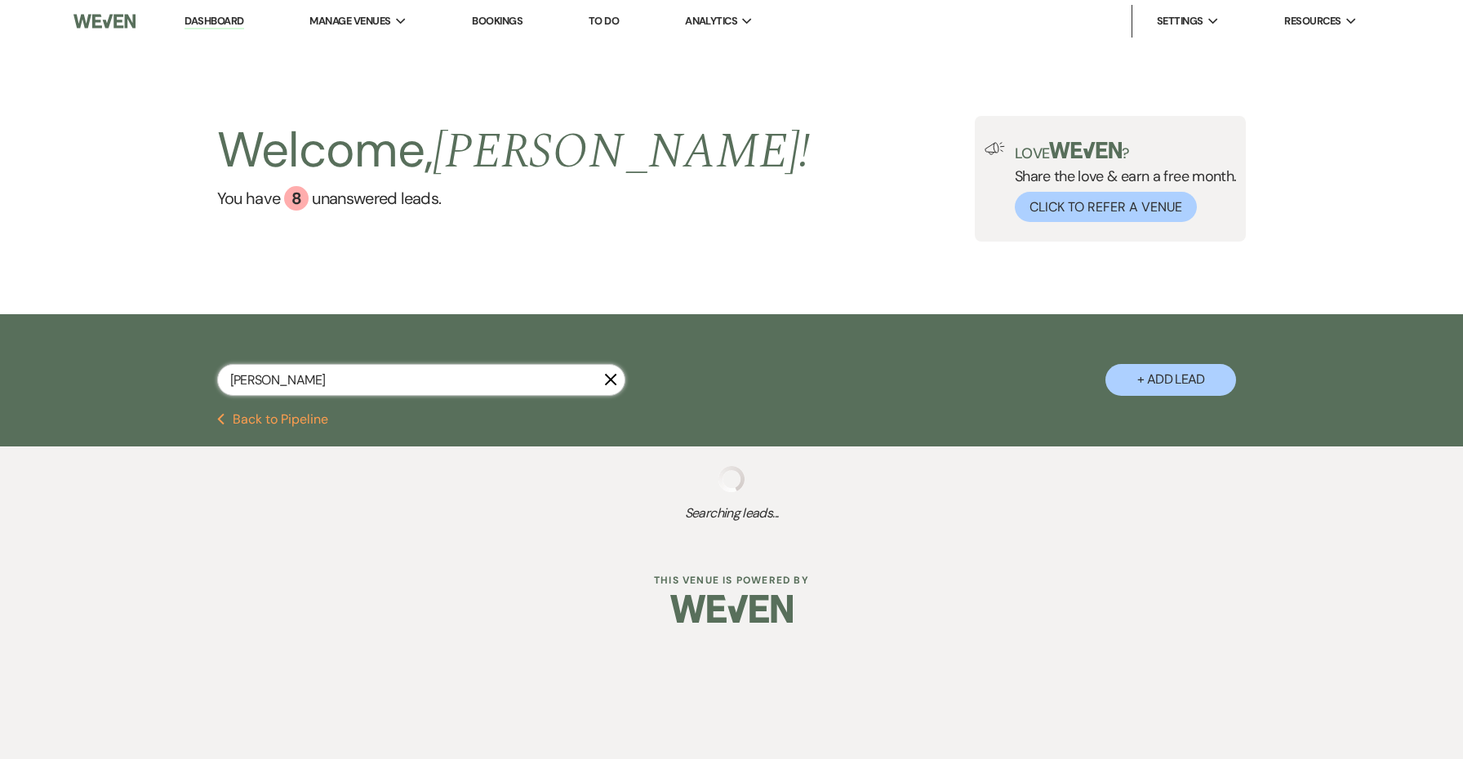
select select "1"
select select "8"
select select "5"
select select "8"
select select "5"
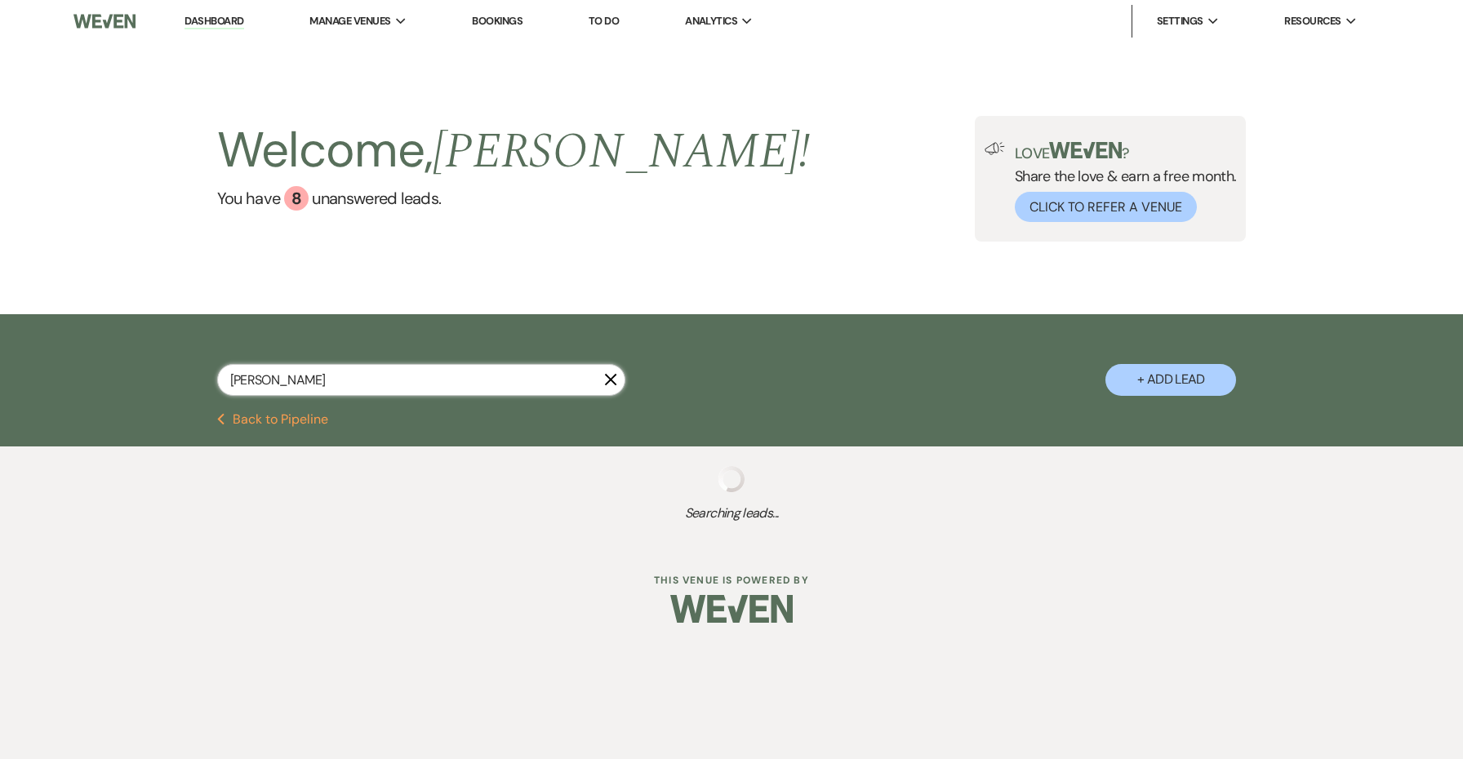
select select "8"
select select "5"
select select "8"
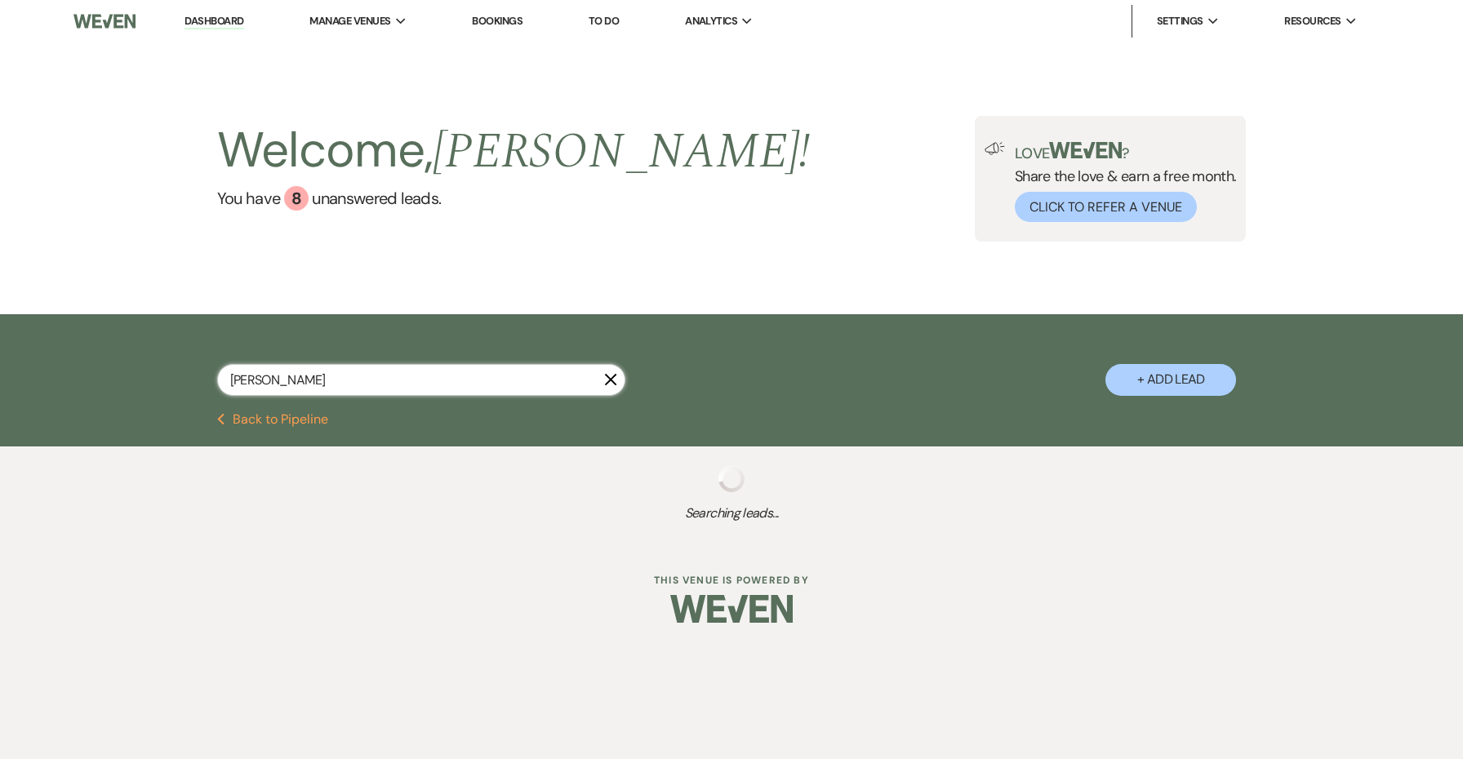
select select "5"
select select "8"
select select "5"
select select "8"
select select "5"
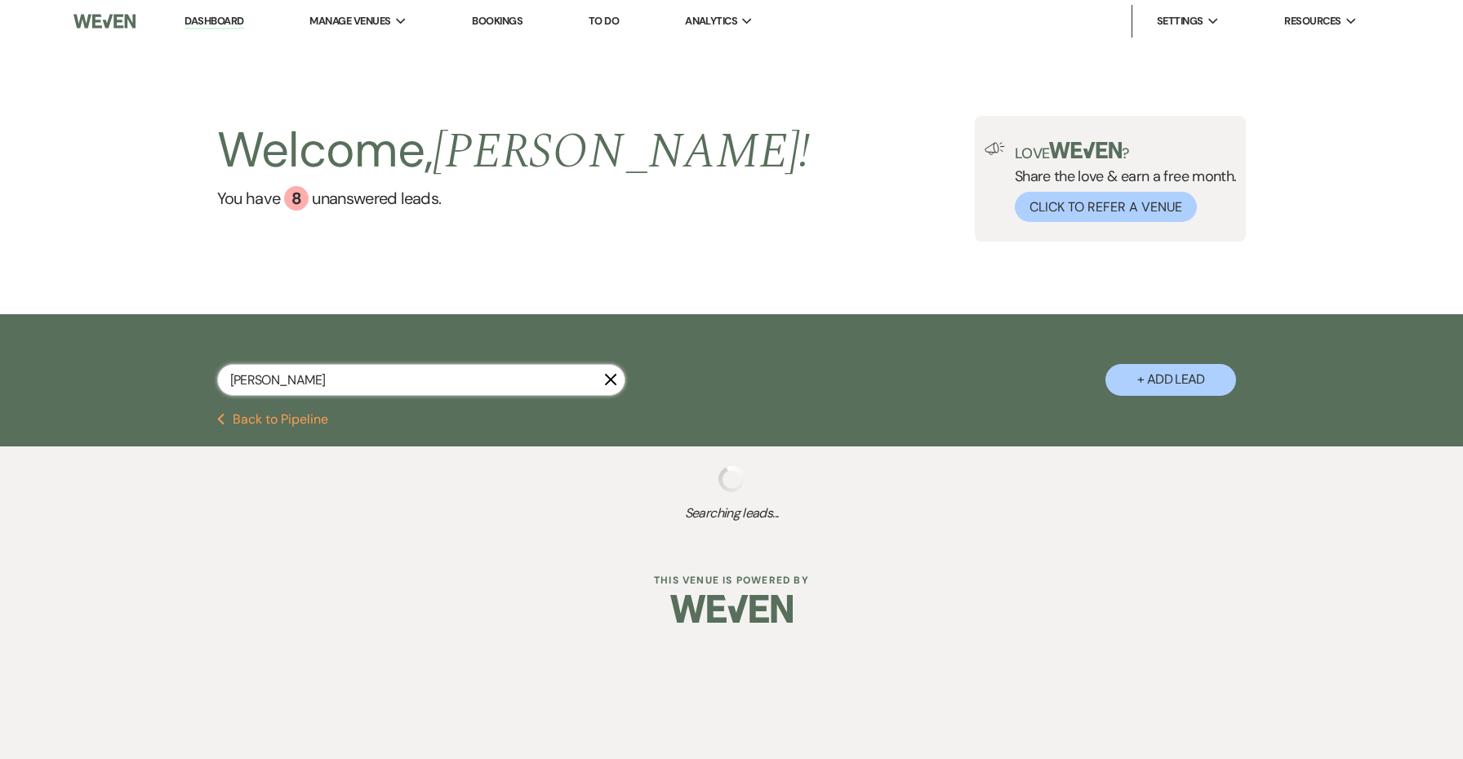
select select "8"
select select "5"
select select "8"
select select "5"
select select "8"
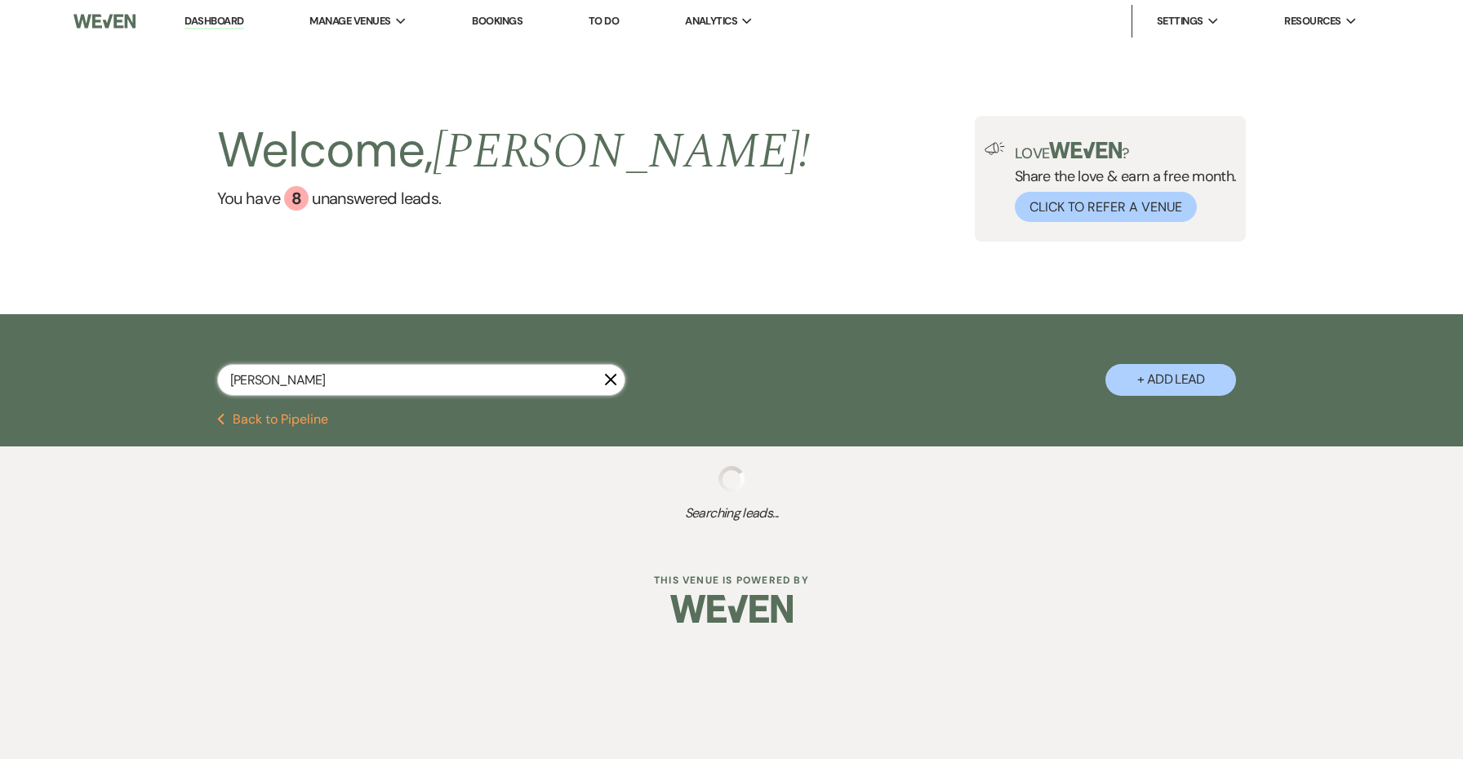
select select "5"
select select "8"
select select "5"
select select "8"
select select "1"
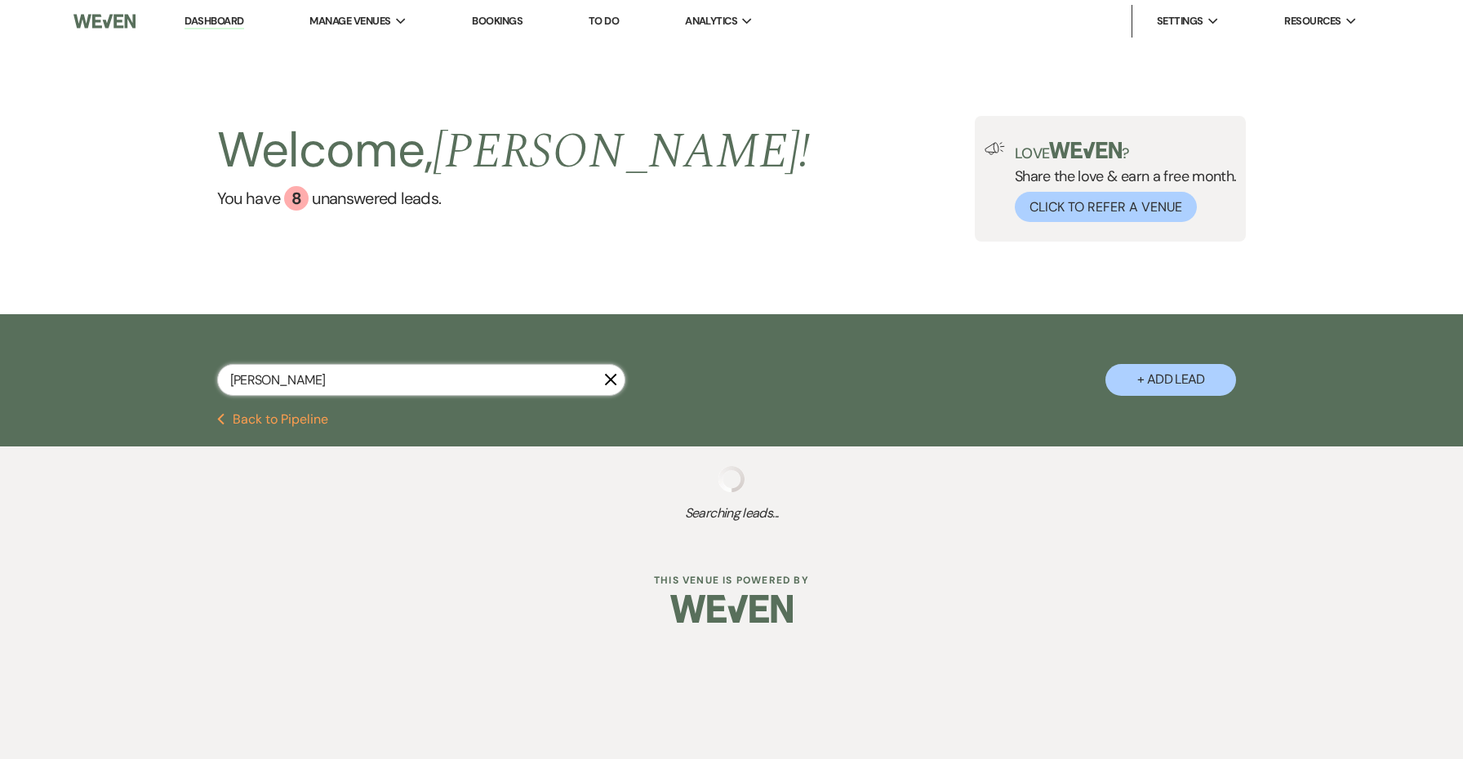
select select "8"
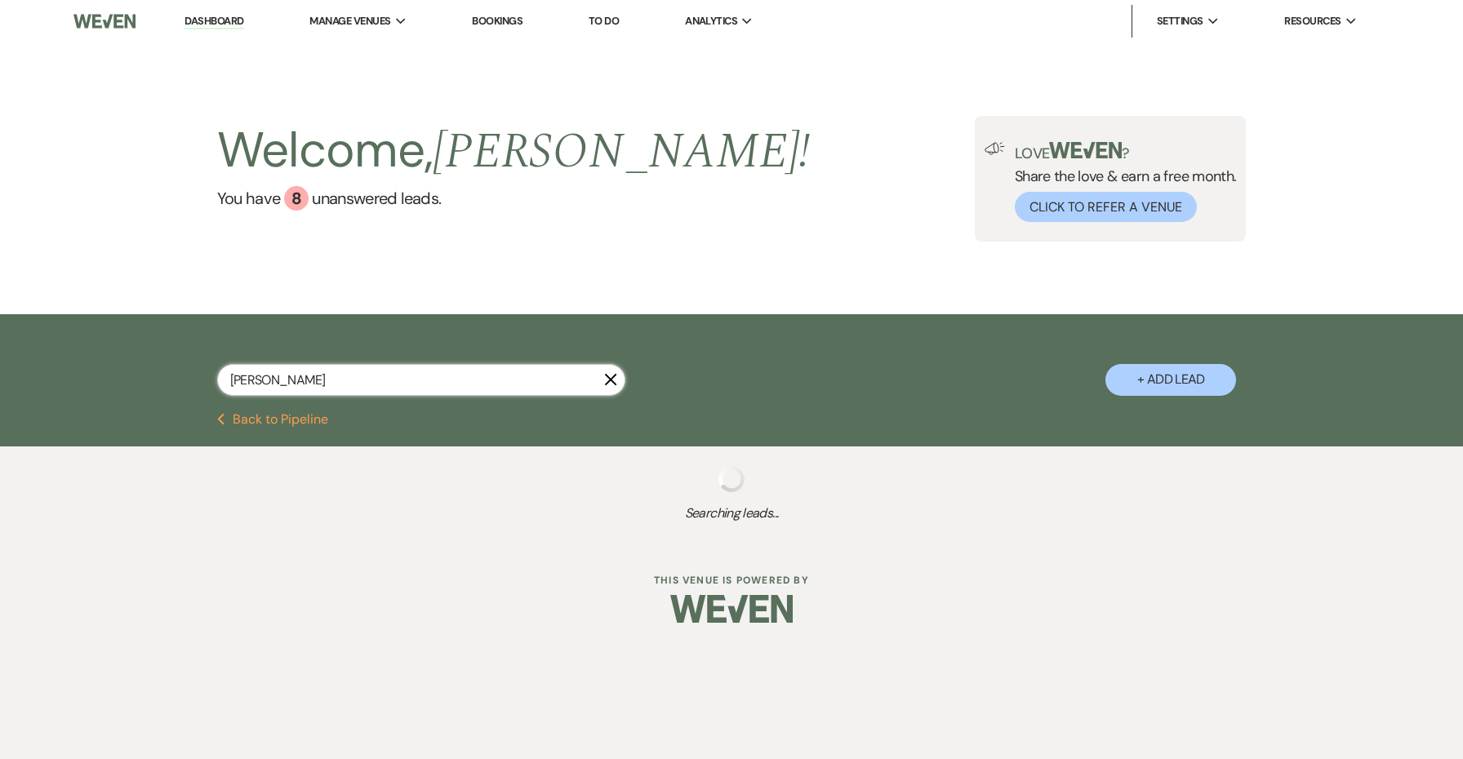
select select "8"
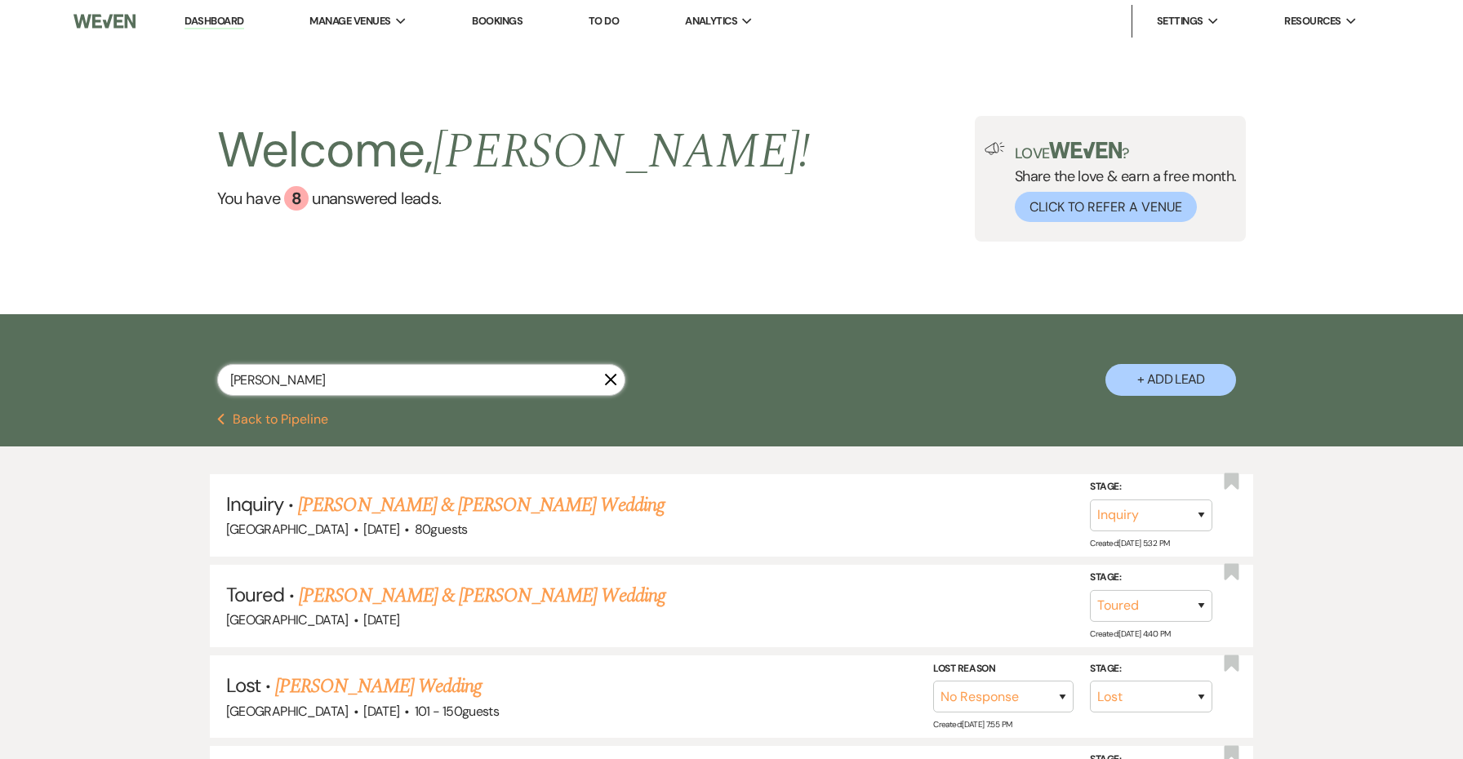
click at [468, 378] on input "[PERSON_NAME]" at bounding box center [421, 380] width 408 height 32
type input "t"
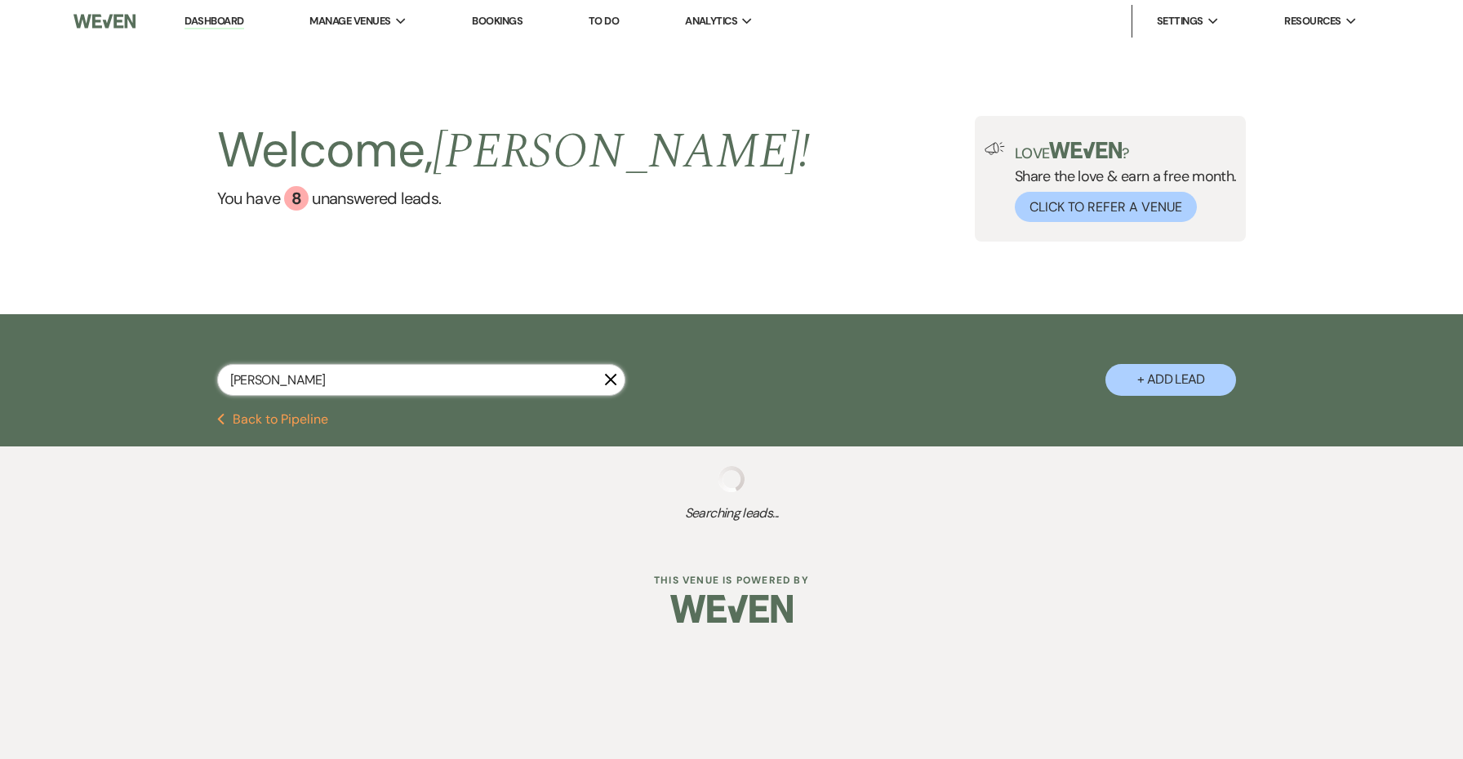
type input "[PERSON_NAME]"
select select "8"
select select "4"
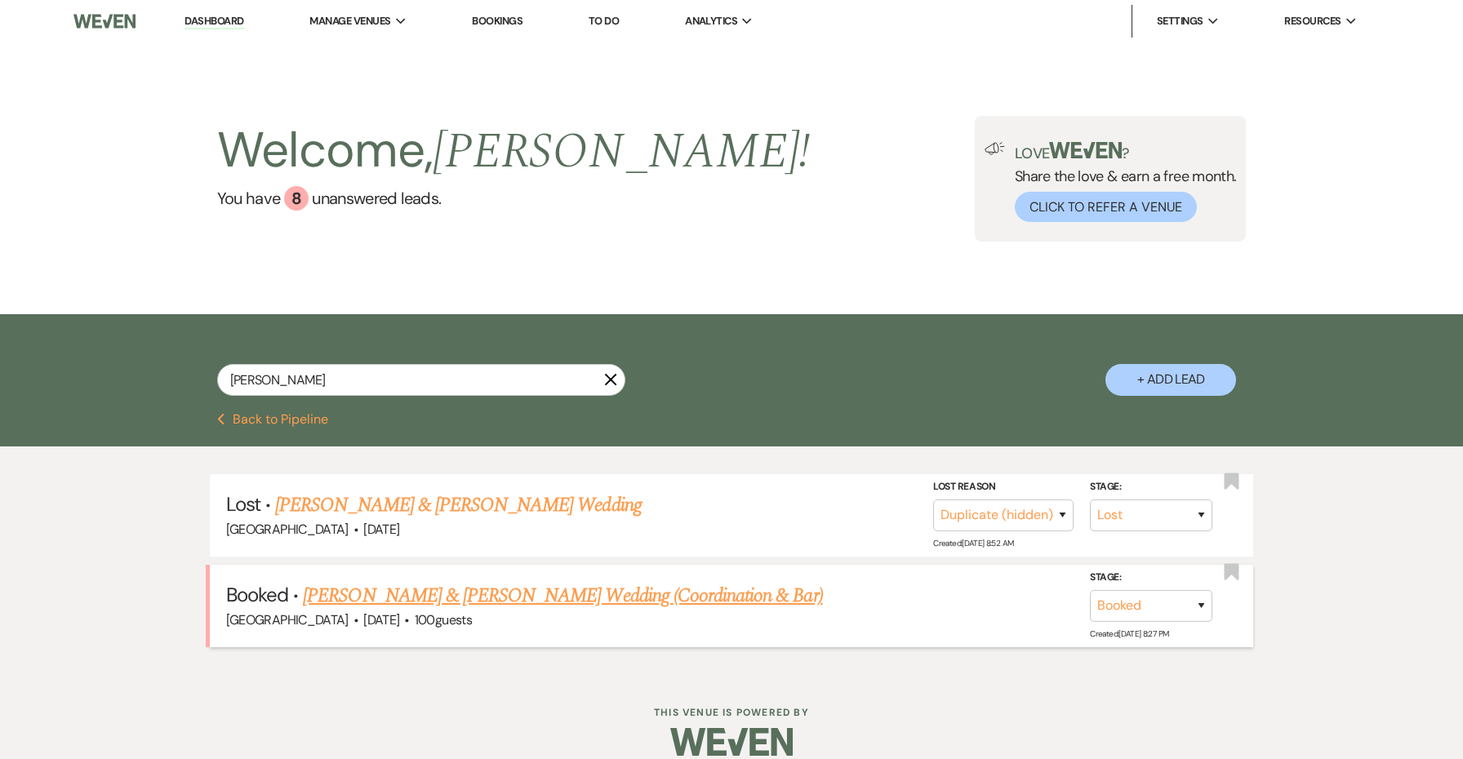
click at [524, 594] on link "[PERSON_NAME] & [PERSON_NAME] Wedding (Coordination & Bar)" at bounding box center [562, 595] width 519 height 29
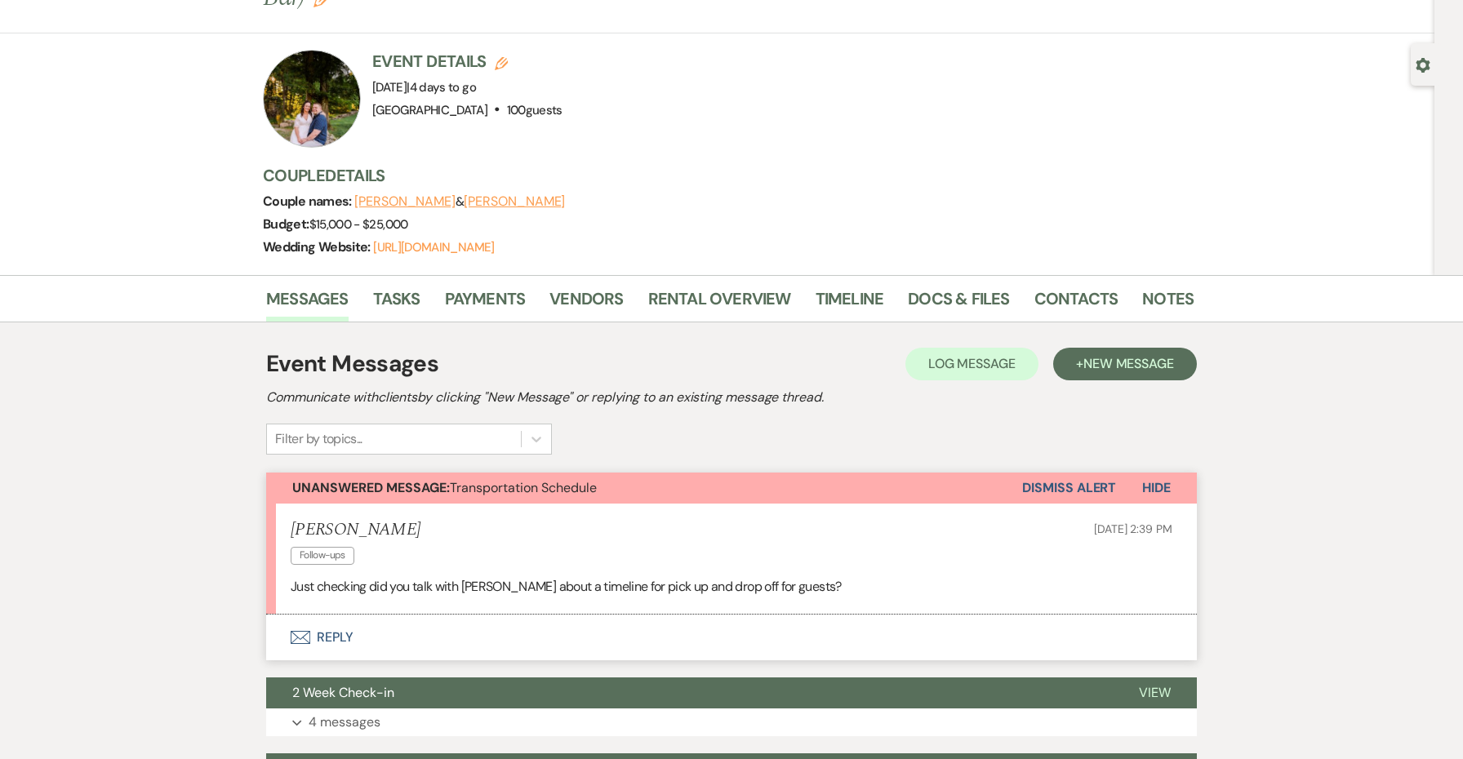
scroll to position [106, 0]
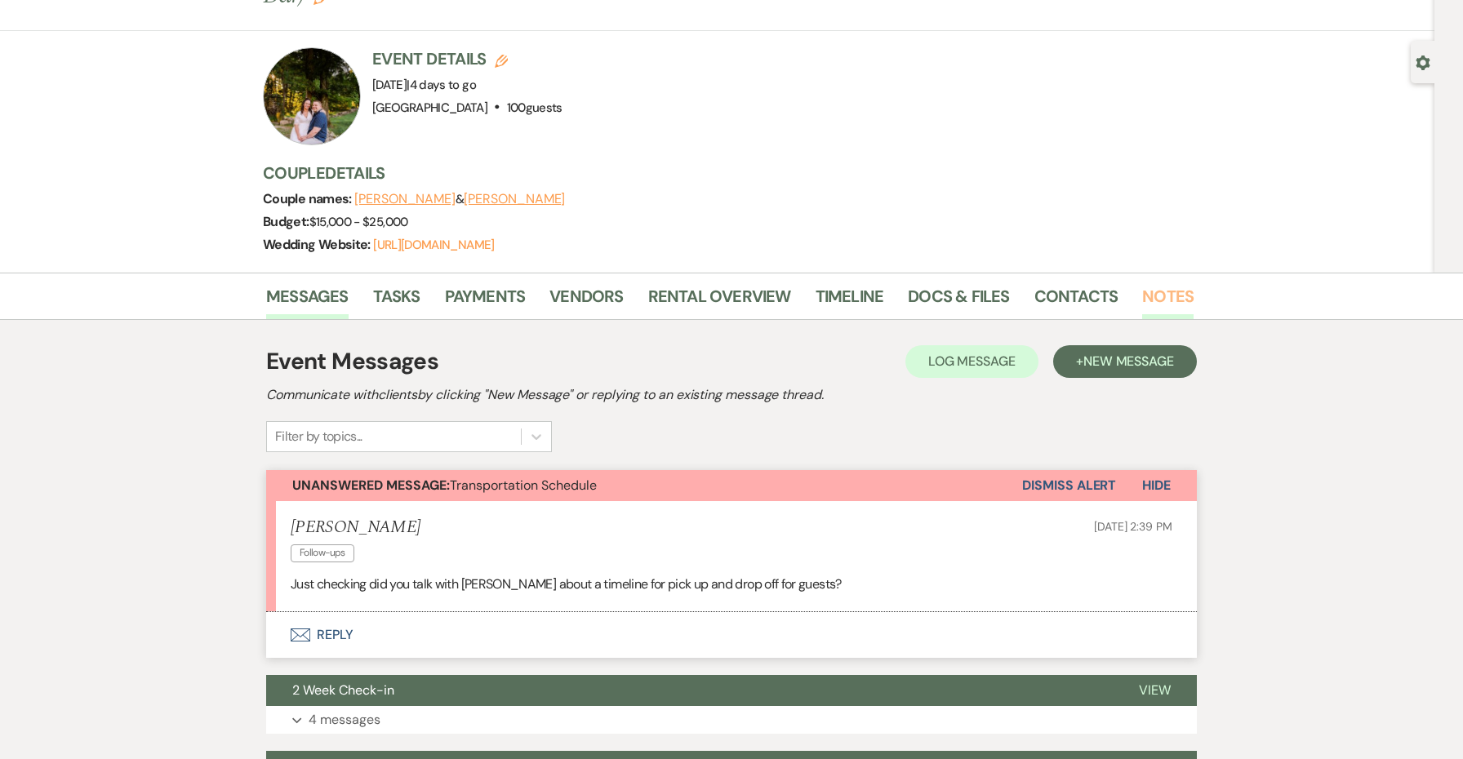
click at [1157, 283] on link "Notes" at bounding box center [1167, 301] width 51 height 36
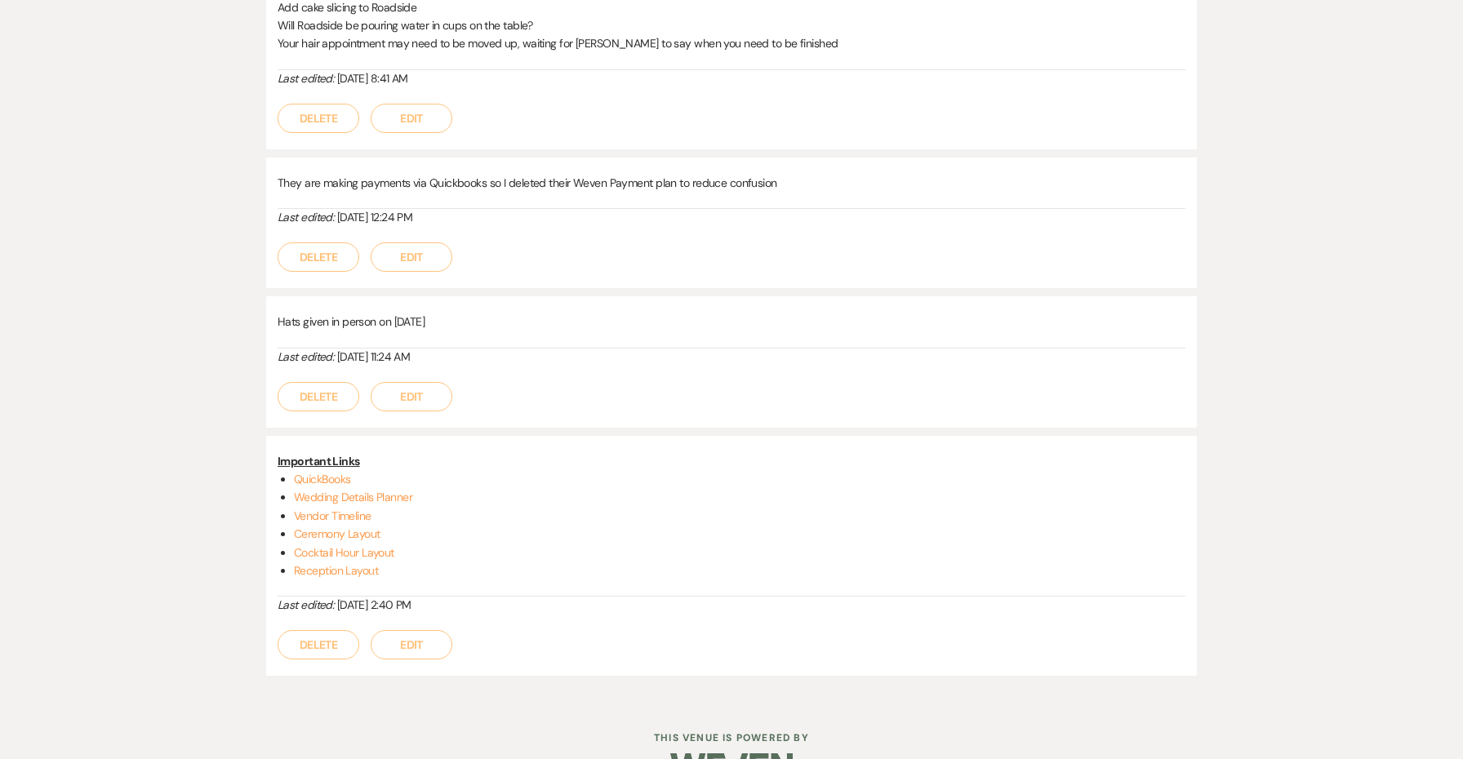
scroll to position [722, 0]
click at [329, 491] on link "Wedding Details Planner" at bounding box center [353, 498] width 118 height 15
click at [358, 509] on link "Vendor Timeline" at bounding box center [333, 516] width 78 height 15
click at [339, 527] on link "Ceremony Layout" at bounding box center [337, 534] width 87 height 15
click at [370, 546] on link "Cocktail Hour Layout" at bounding box center [344, 553] width 100 height 15
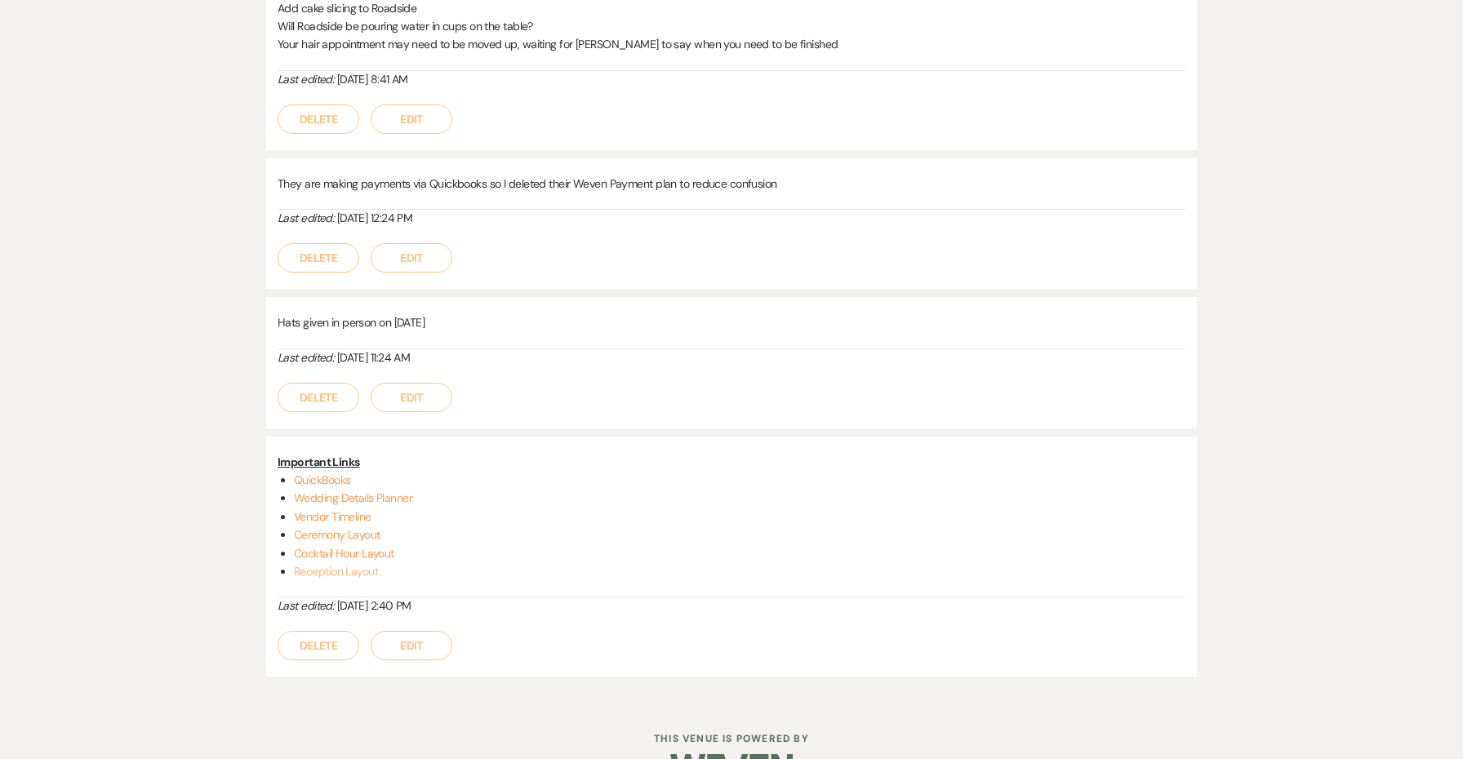
click at [339, 564] on link "Reception Layout" at bounding box center [336, 571] width 84 height 15
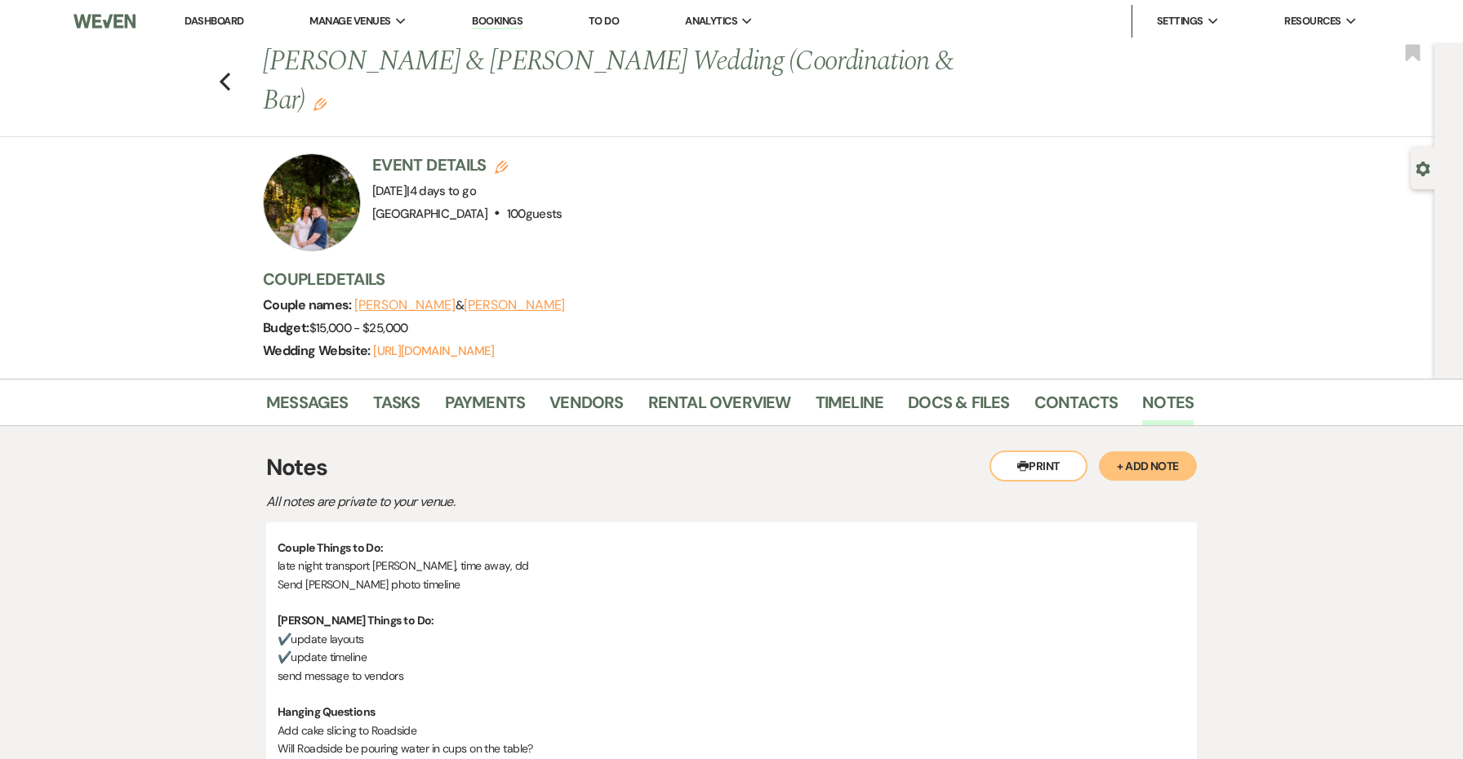
scroll to position [0, 0]
click at [304, 389] on link "Messages" at bounding box center [307, 407] width 82 height 36
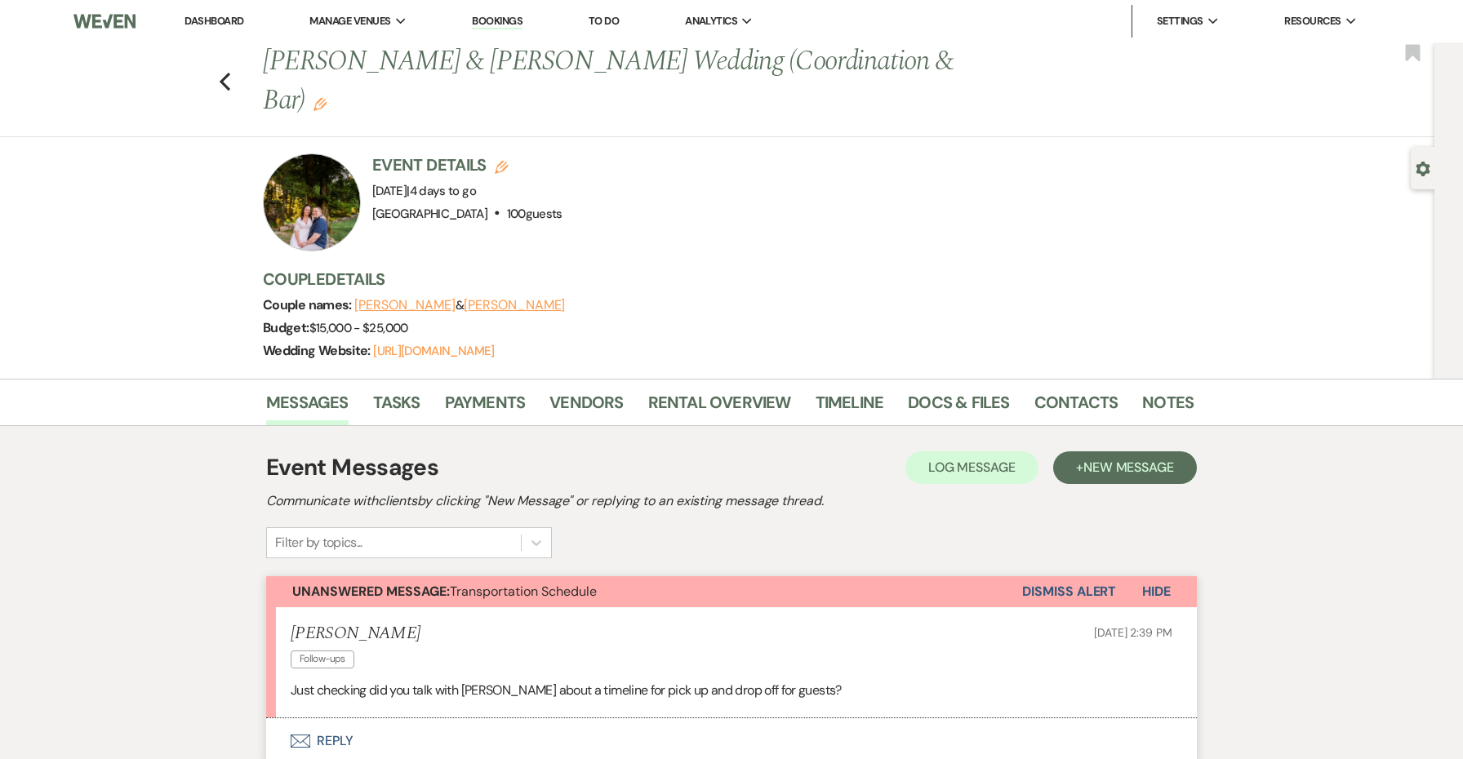
click at [345, 718] on button "Envelope Reply" at bounding box center [731, 741] width 930 height 46
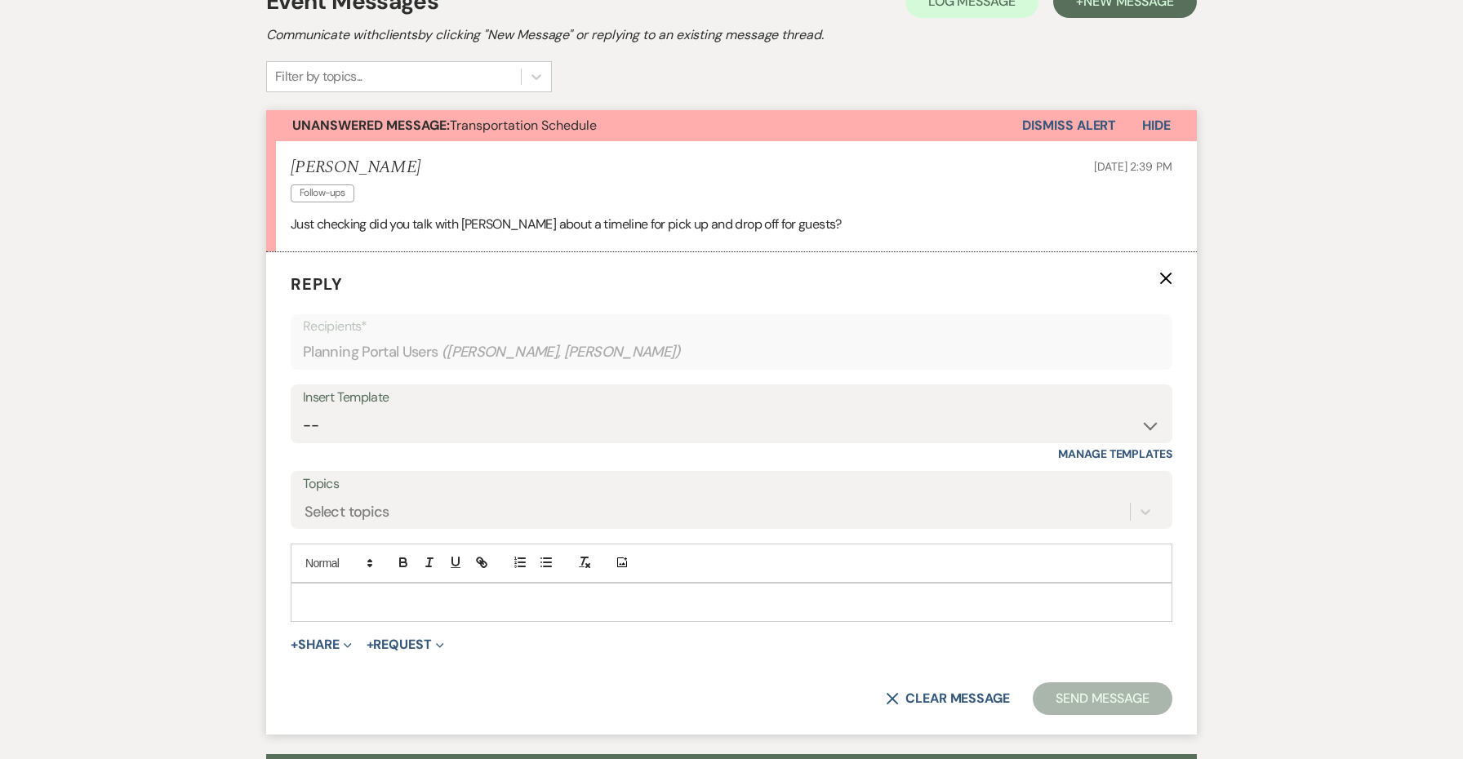
click at [364, 593] on p at bounding box center [731, 602] width 855 height 18
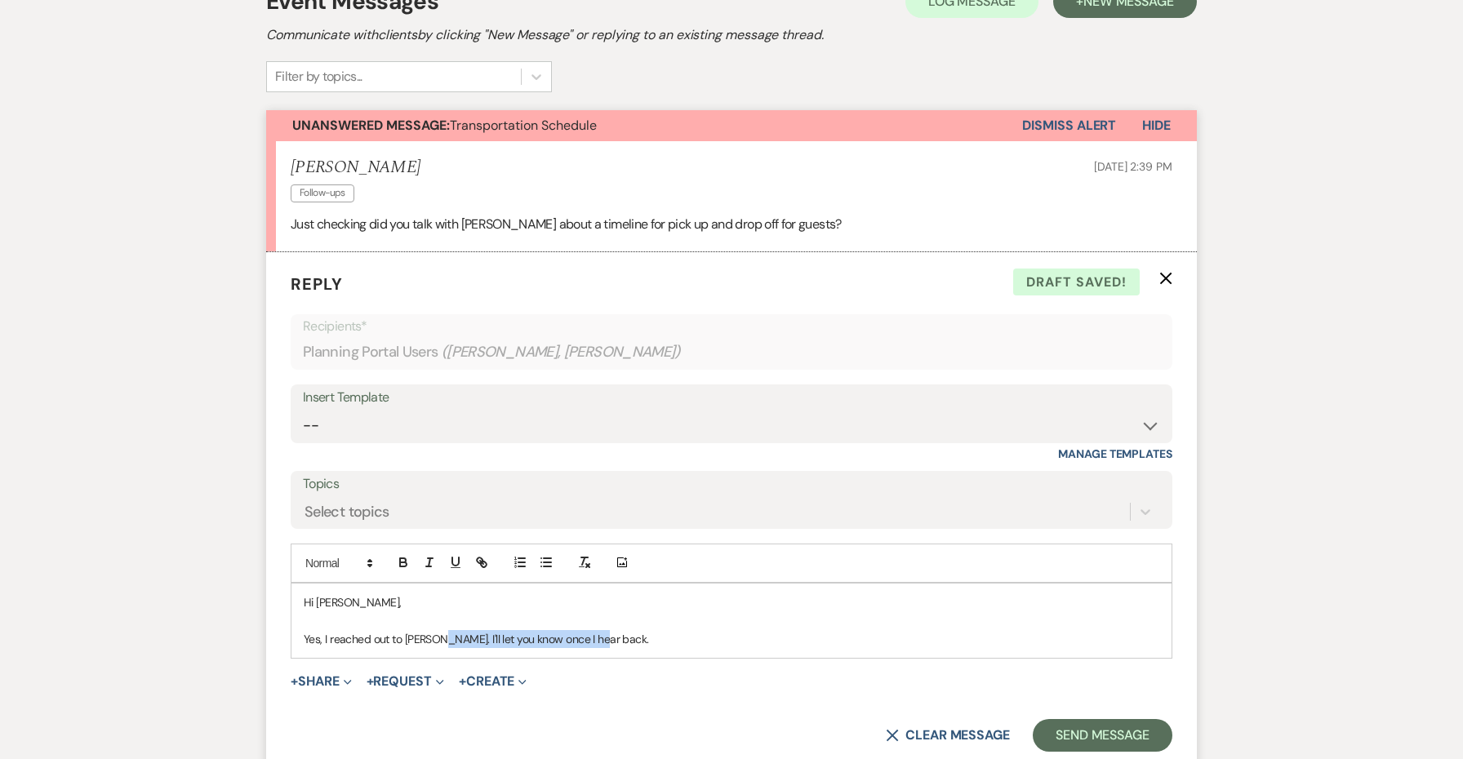
drag, startPoint x: 633, startPoint y: 592, endPoint x: 429, endPoint y: 589, distance: 203.2
click at [429, 630] on p "Yes, I reached out to [PERSON_NAME]. I'll let you know once I hear back." at bounding box center [731, 639] width 855 height 18
click at [422, 630] on p "Yes, I reached out to [PERSON_NAME]. He said he'll do his final checkin with yo…" at bounding box center [731, 639] width 855 height 18
click at [746, 630] on p "Yes, I reached out to [PERSON_NAME]. He said he'll do his final checkin with yo…" at bounding box center [731, 639] width 855 height 18
click at [427, 630] on p "Yes, I reached out to [PERSON_NAME]. He said he'll do his final checkin with yo…" at bounding box center [731, 639] width 855 height 18
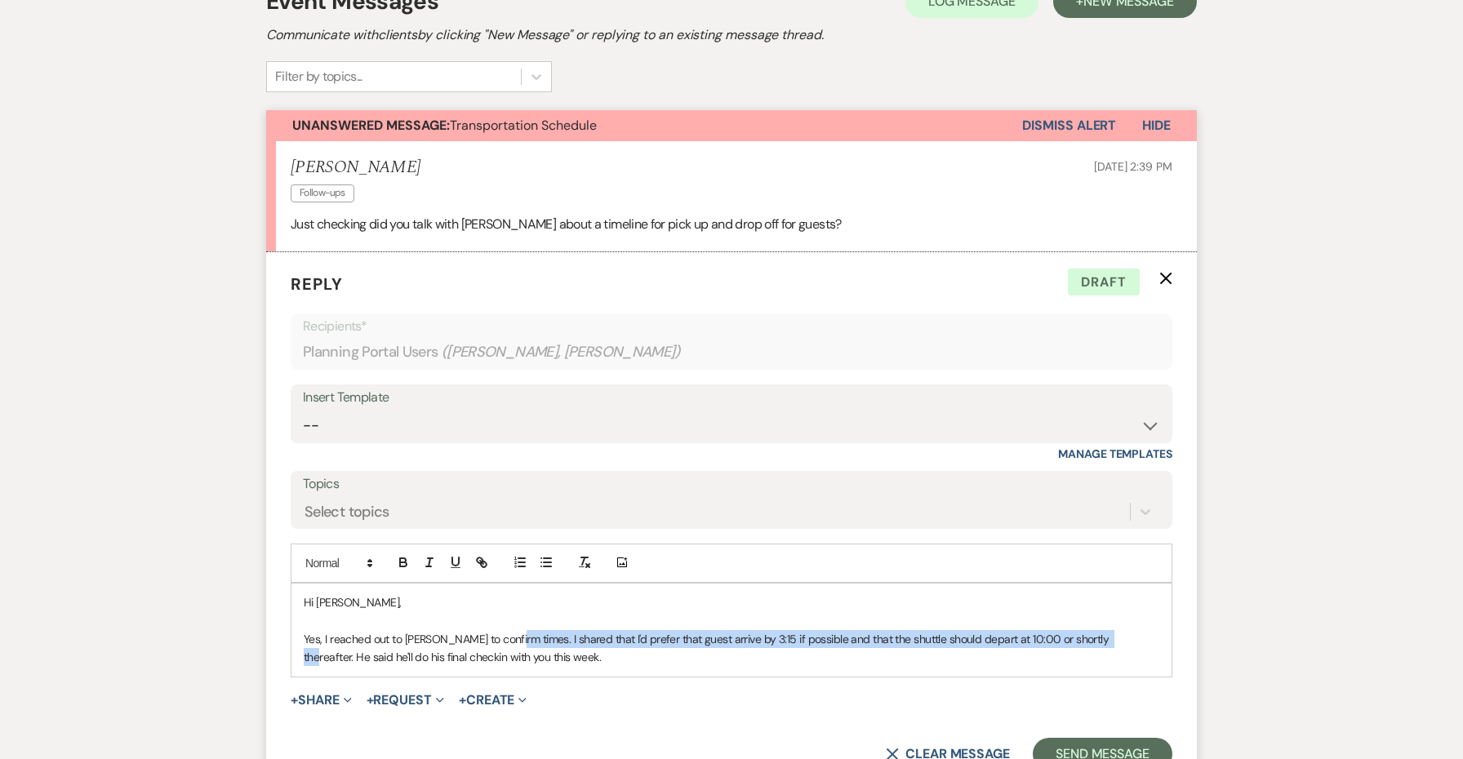
drag, startPoint x: 1099, startPoint y: 592, endPoint x: 509, endPoint y: 593, distance: 589.3
click at [509, 630] on p "Yes, I reached out to [PERSON_NAME] to confirm times. I shared that I'd prefer …" at bounding box center [731, 648] width 855 height 37
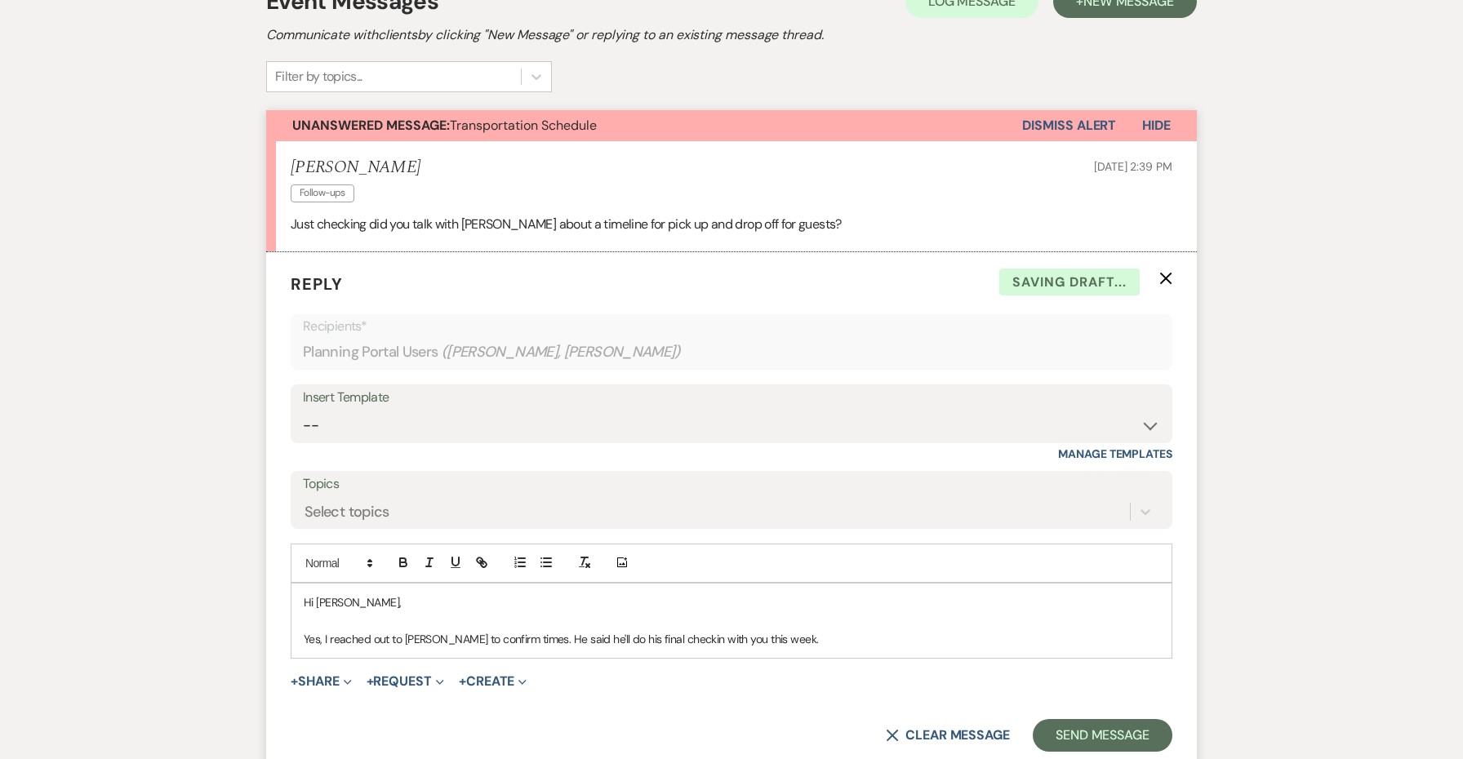
click at [806, 630] on p "Yes, I reached out to [PERSON_NAME] to confirm times. He said he'll do his fina…" at bounding box center [731, 639] width 855 height 18
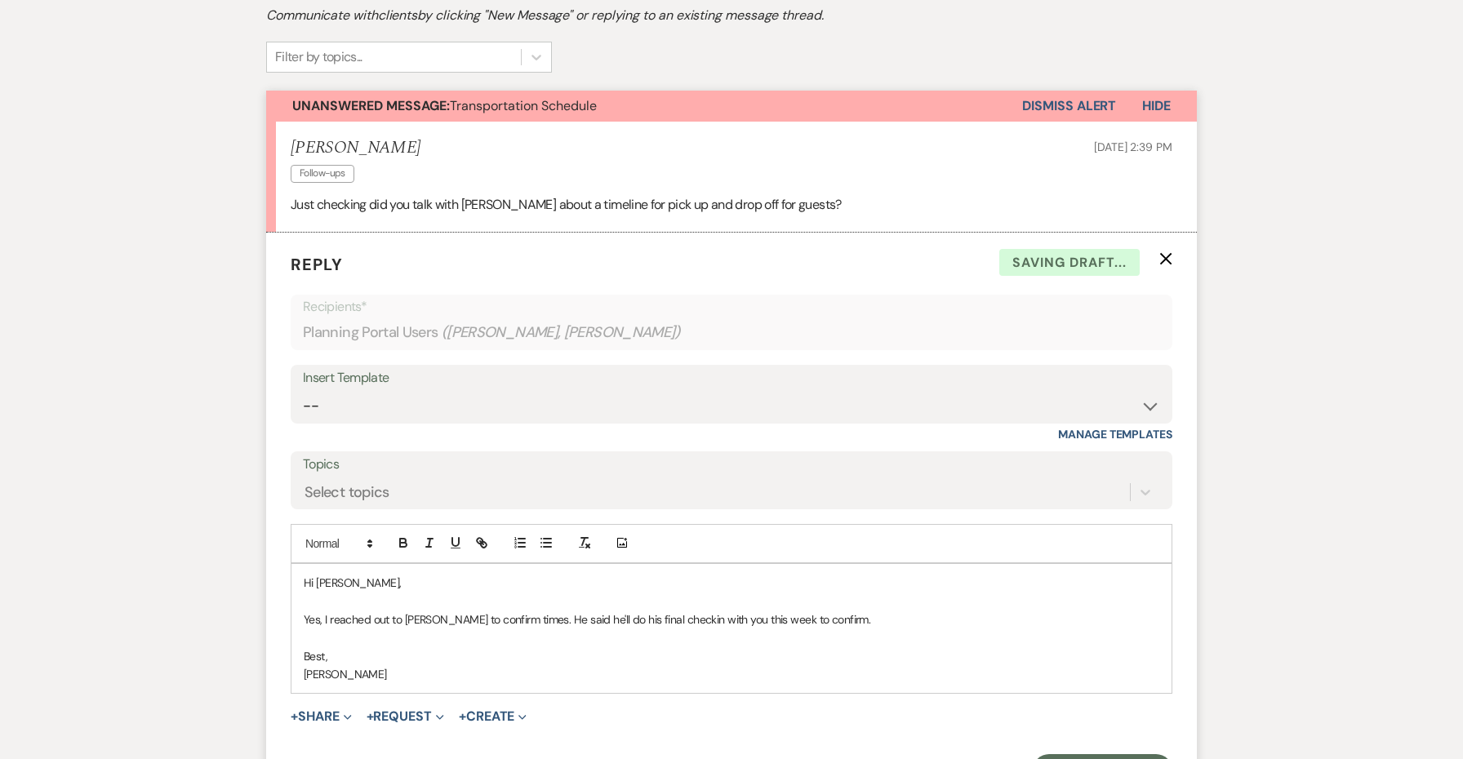
scroll to position [498, 0]
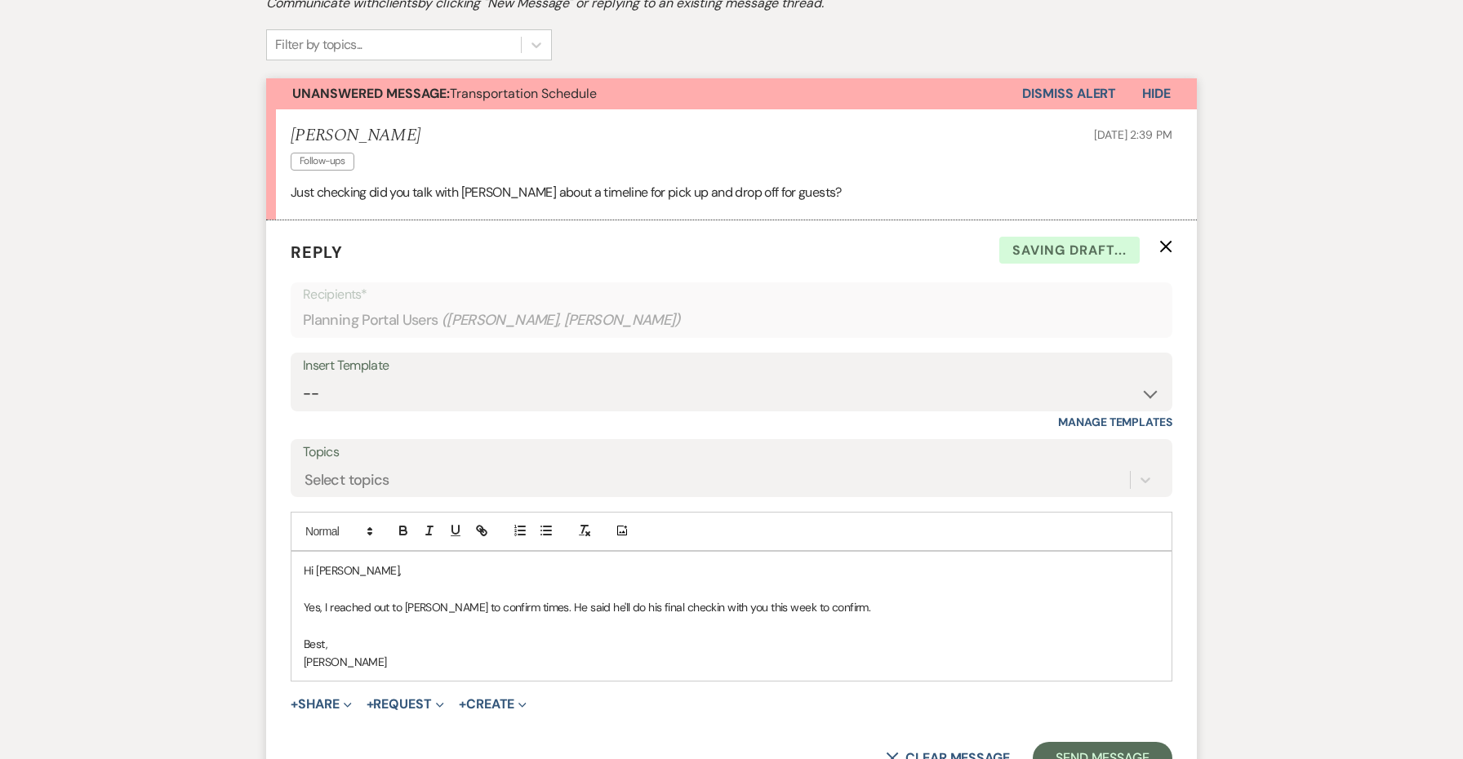
click at [1075, 730] on form "Reply X Saving draft... Recipients* Planning Portal Users ( [PERSON_NAME], [PER…" at bounding box center [731, 507] width 930 height 575
click at [1072, 742] on button "Send Message" at bounding box center [1102, 758] width 140 height 33
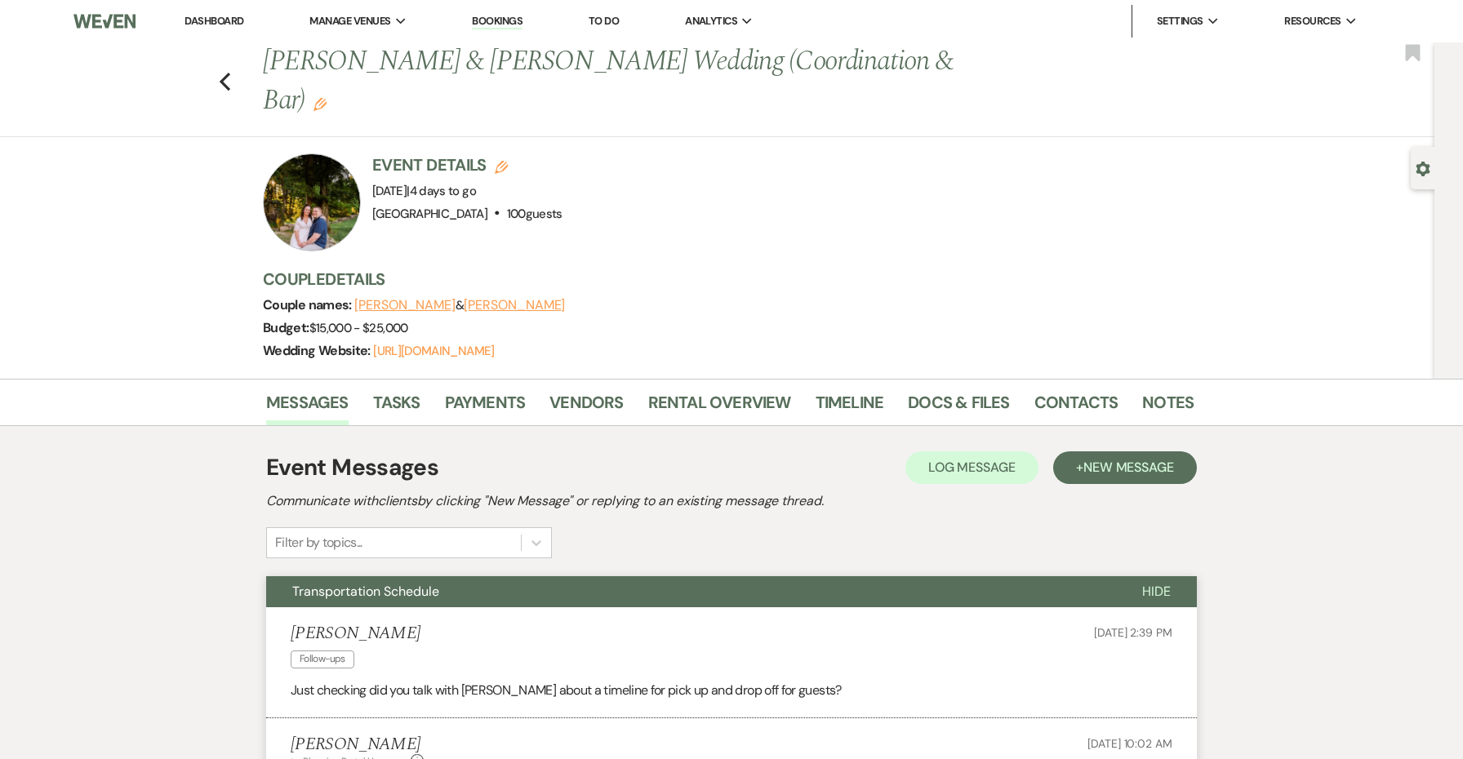
scroll to position [0, 0]
click at [730, 576] on button "Transportation Schedule" at bounding box center [691, 591] width 850 height 31
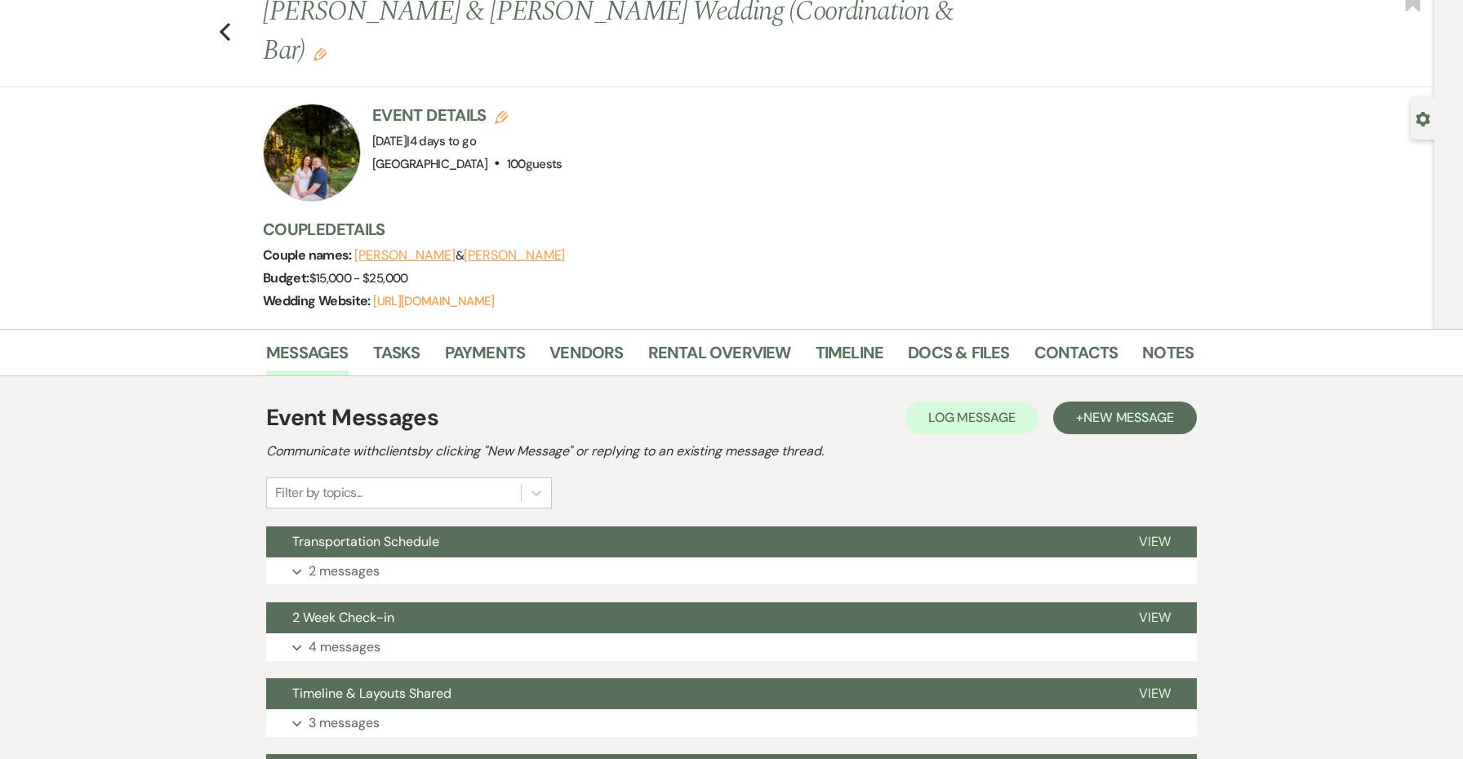
scroll to position [49, 0]
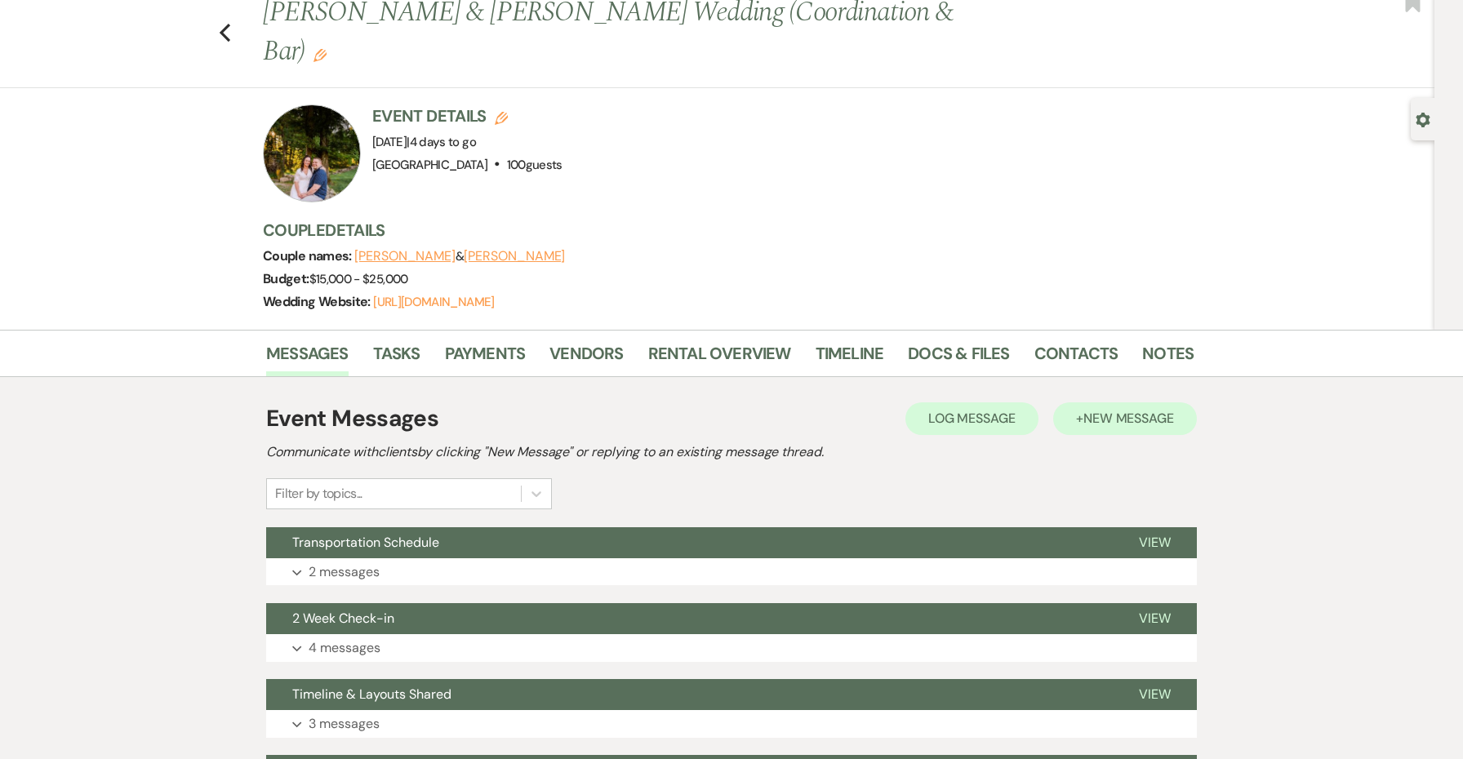
click at [1134, 410] on span "New Message" at bounding box center [1128, 418] width 91 height 17
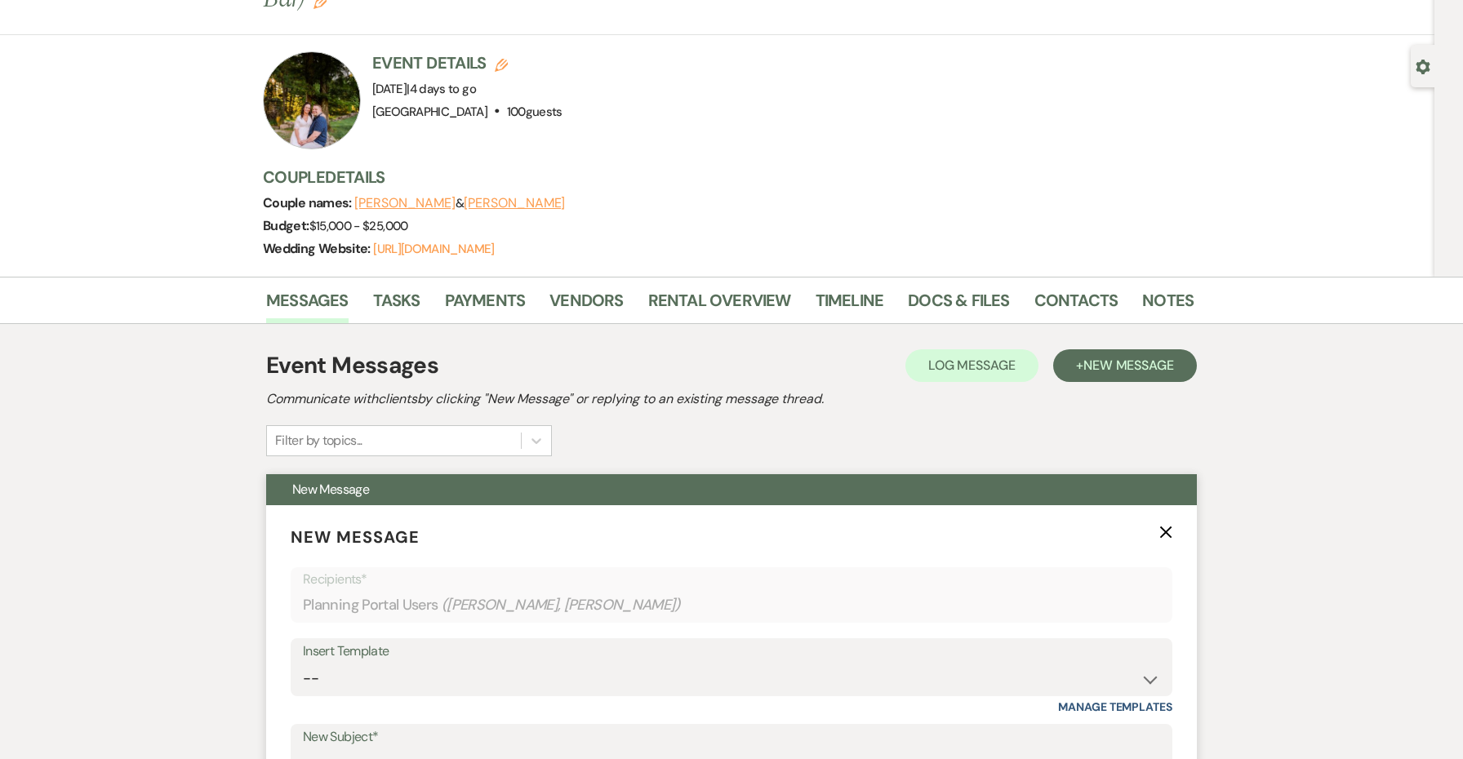
scroll to position [183, 0]
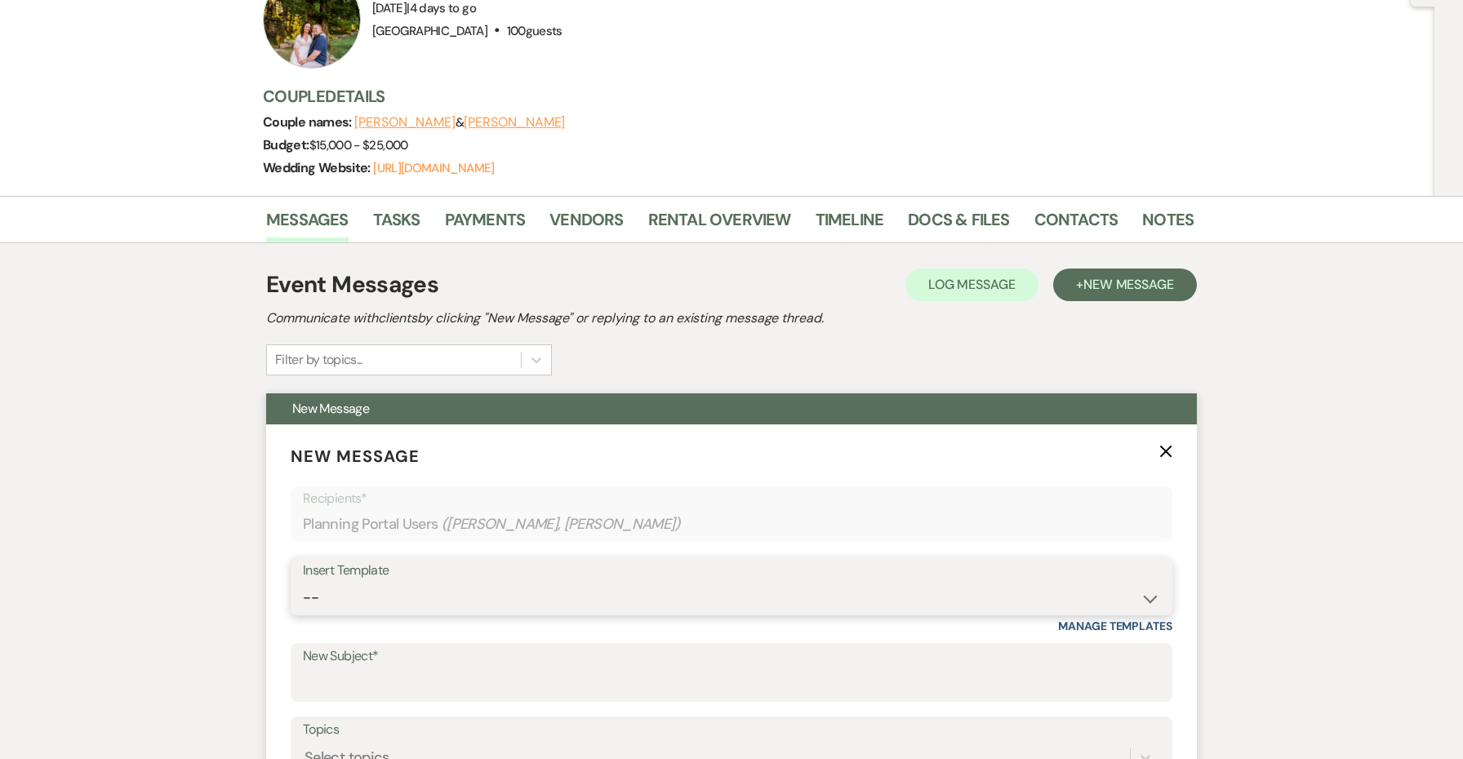
select select "2095"
type input "Wedding Week Final Details"
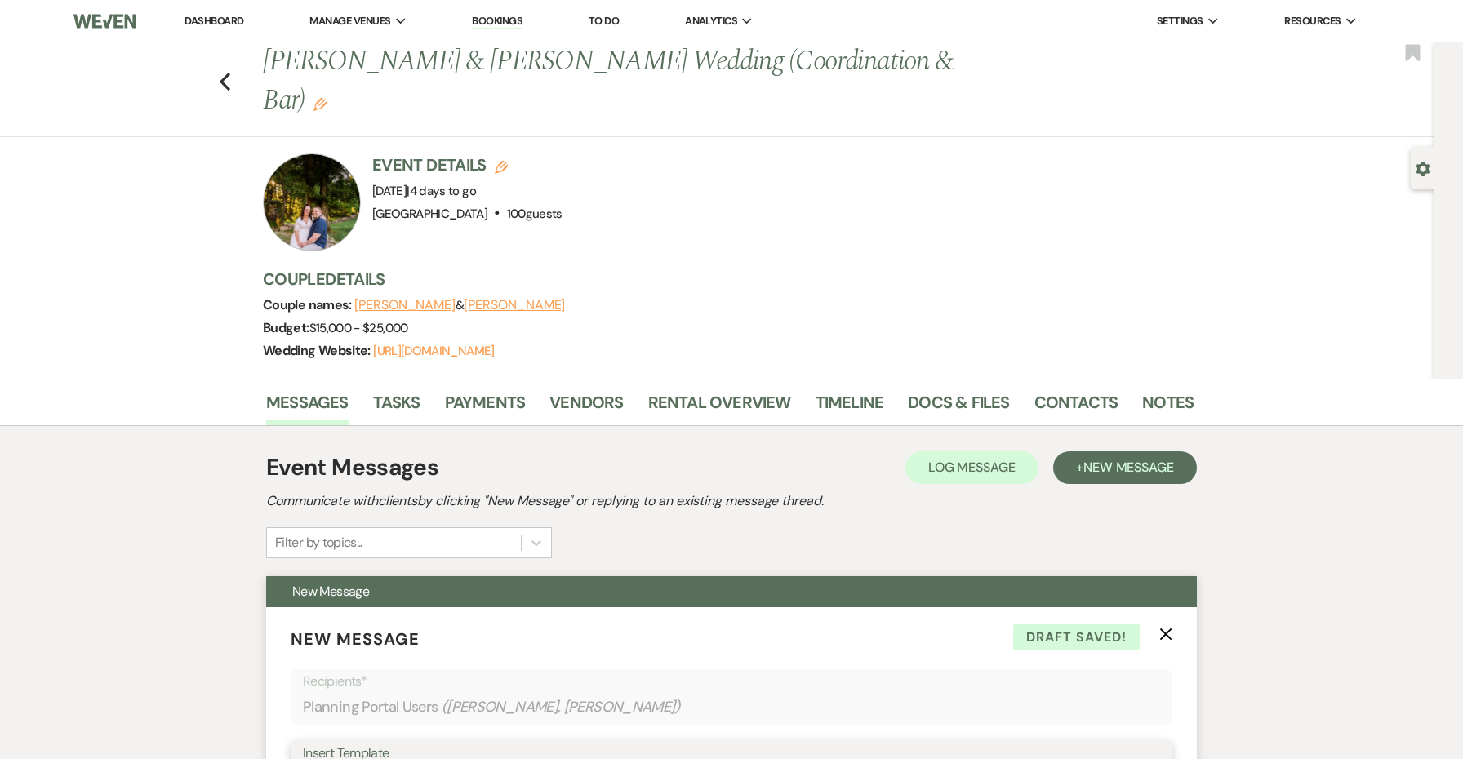
scroll to position [0, 0]
click at [1219, 115] on link "Log Out" at bounding box center [1238, 120] width 163 height 33
